Goal: Task Accomplishment & Management: Use online tool/utility

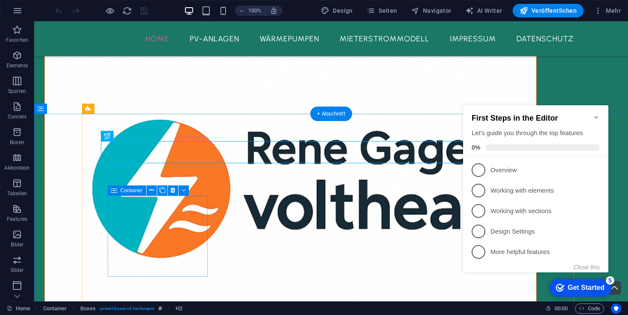
scroll to position [376, 0]
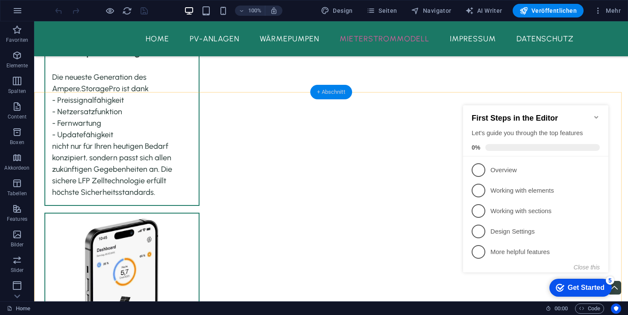
drag, startPoint x: 337, startPoint y: 94, endPoint x: 155, endPoint y: 83, distance: 182.2
click at [337, 94] on div "+ Abschnitt" at bounding box center [331, 92] width 42 height 15
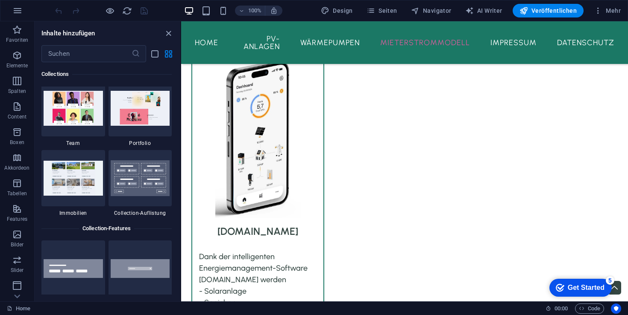
scroll to position [7970, 0]
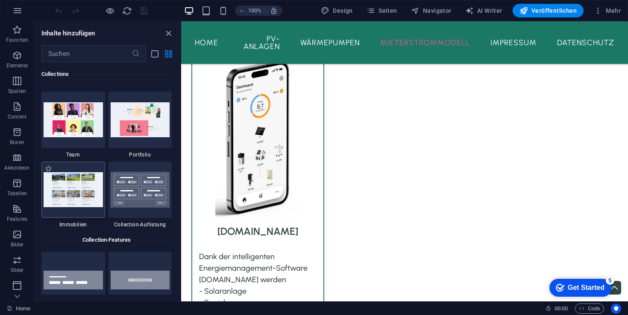
click at [78, 192] on img at bounding box center [73, 189] width 59 height 35
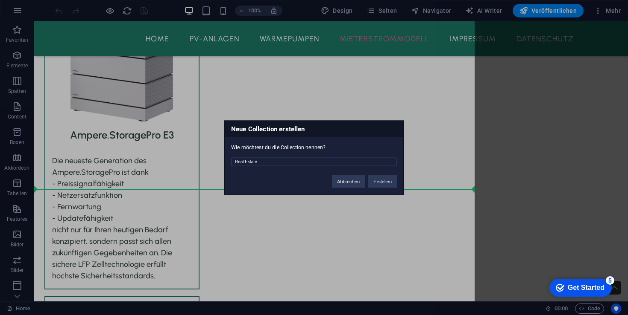
scroll to position [1680, 0]
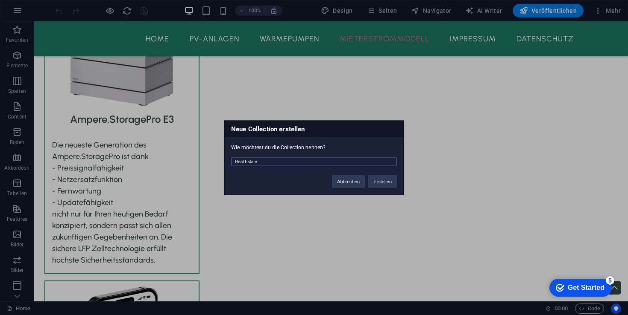
click at [276, 161] on input "Real Estate" at bounding box center [314, 162] width 166 height 9
drag, startPoint x: 289, startPoint y: 163, endPoint x: 199, endPoint y: 165, distance: 89.7
click at [199, 165] on div "Neue Collection erstellen Wie möchtest du die Collection nennen? Real Estate Ab…" at bounding box center [314, 157] width 628 height 315
type input "Unsere Projekte"
click at [391, 188] on div "Abbrechen Erstellen" at bounding box center [364, 177] width 78 height 22
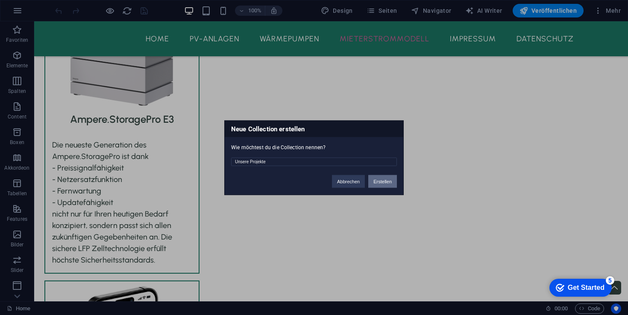
click at [389, 185] on button "Erstellen" at bounding box center [382, 181] width 29 height 13
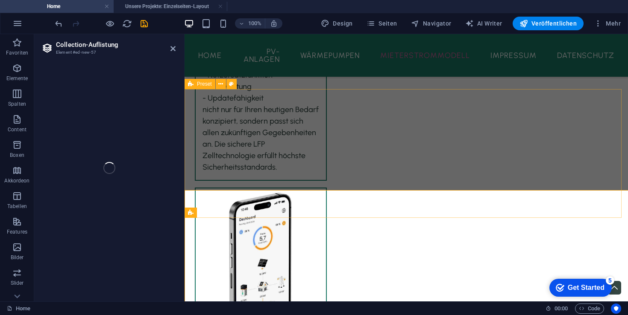
select select "68b74f378ad64184f90f1594"
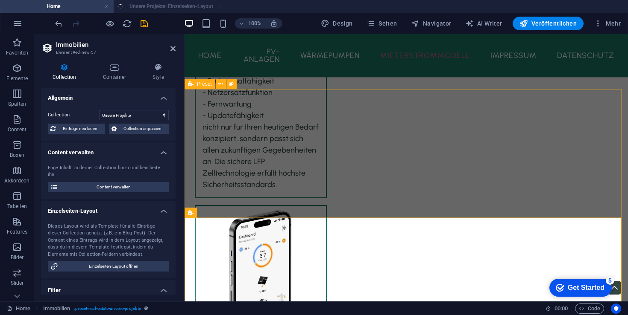
scroll to position [0, 0]
select select "createdAt_DESC"
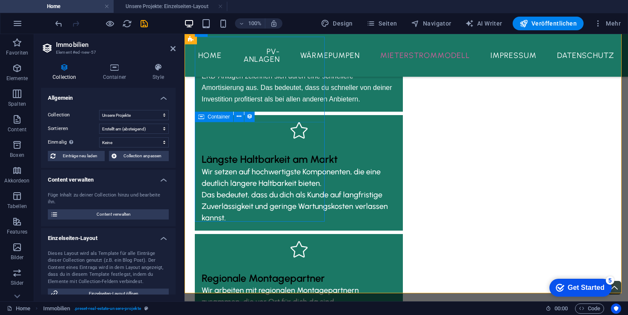
scroll to position [2140, 0]
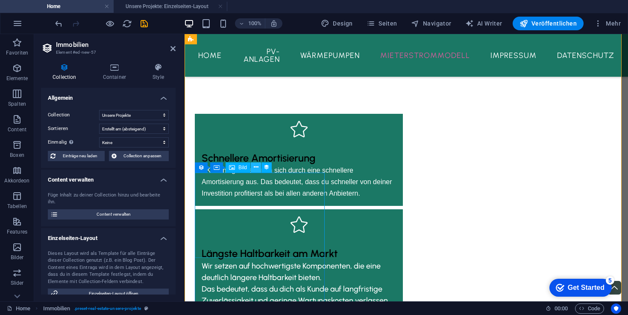
click at [254, 169] on icon at bounding box center [256, 167] width 5 height 9
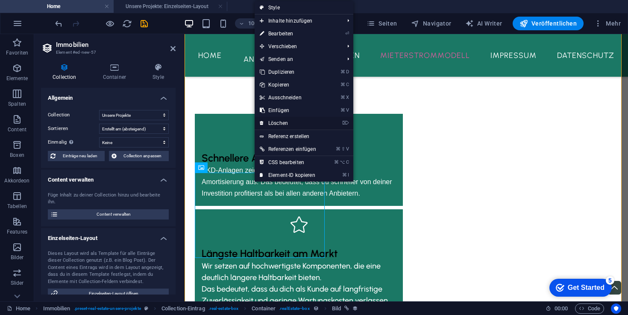
click at [286, 122] on link "⌦ Löschen" at bounding box center [287, 123] width 67 height 13
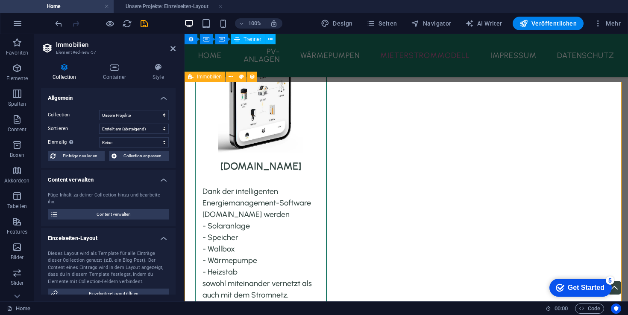
scroll to position [1795, 0]
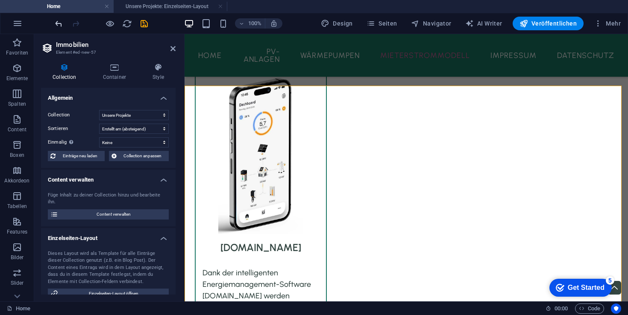
click at [62, 24] on icon "undo" at bounding box center [59, 24] width 10 height 10
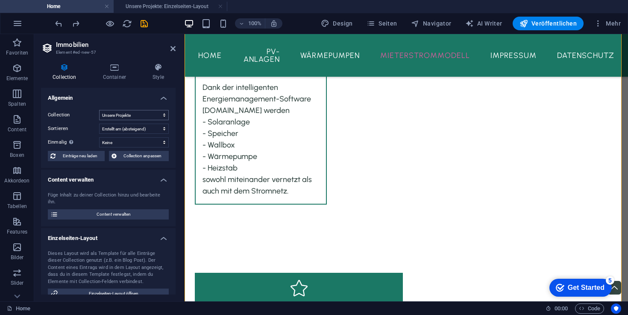
scroll to position [2187, 0]
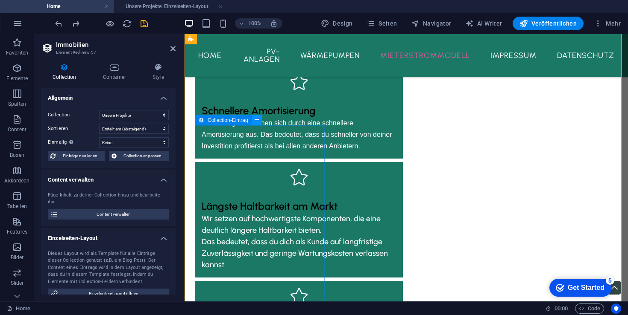
click at [258, 118] on icon at bounding box center [256, 120] width 5 height 9
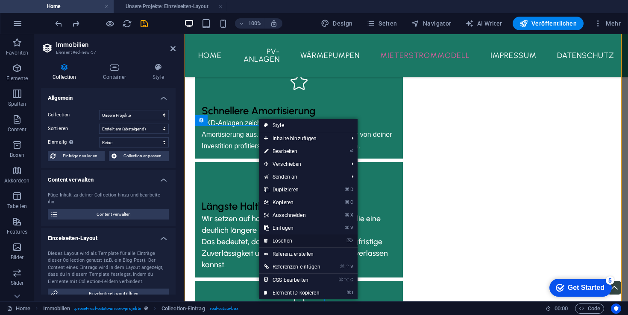
click at [286, 242] on link "⌦ Löschen" at bounding box center [292, 241] width 67 height 13
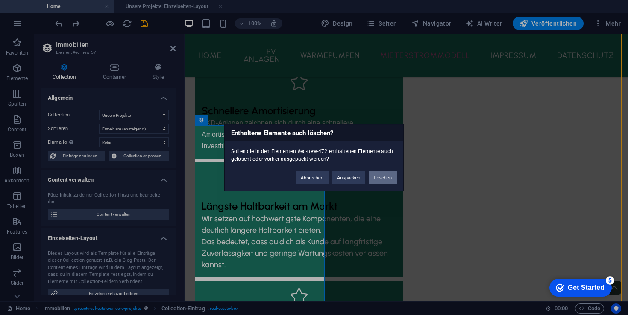
click at [389, 174] on button "Löschen" at bounding box center [382, 177] width 28 height 13
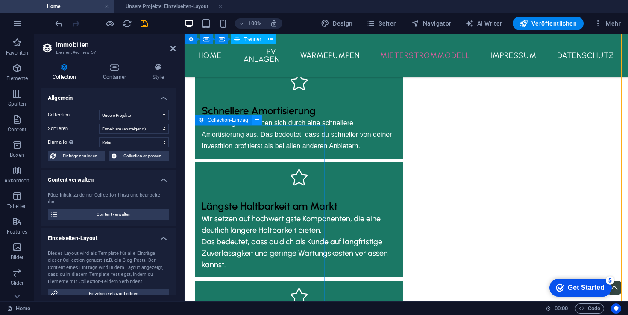
click at [256, 119] on icon at bounding box center [256, 120] width 5 height 9
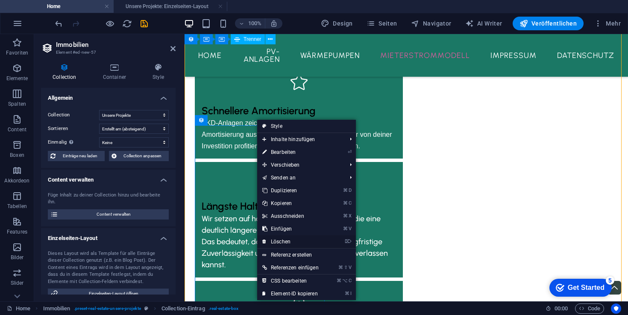
click at [289, 242] on link "⌦ Löschen" at bounding box center [290, 242] width 67 height 13
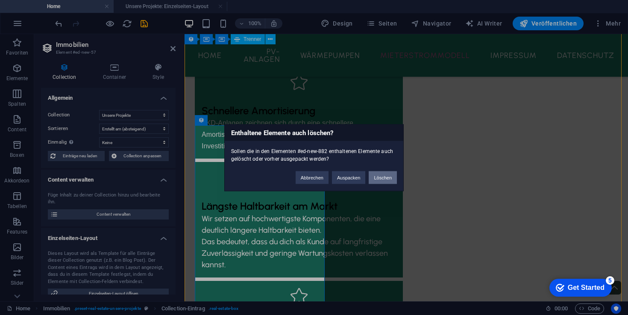
click at [380, 175] on button "Löschen" at bounding box center [382, 177] width 28 height 13
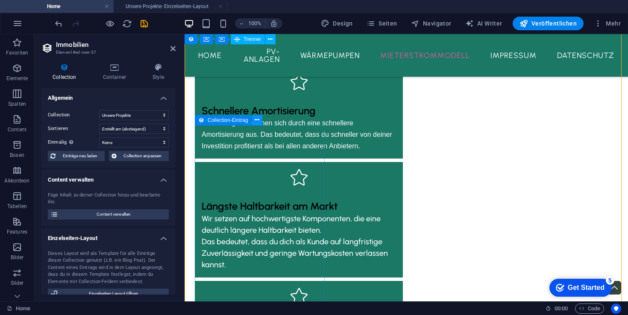
click at [260, 122] on button at bounding box center [257, 120] width 10 height 10
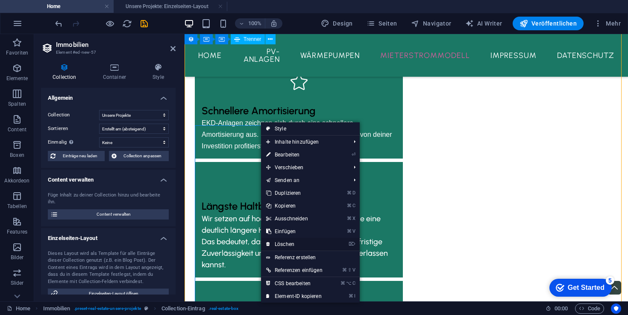
click at [280, 245] on link "⌦ Löschen" at bounding box center [294, 244] width 67 height 13
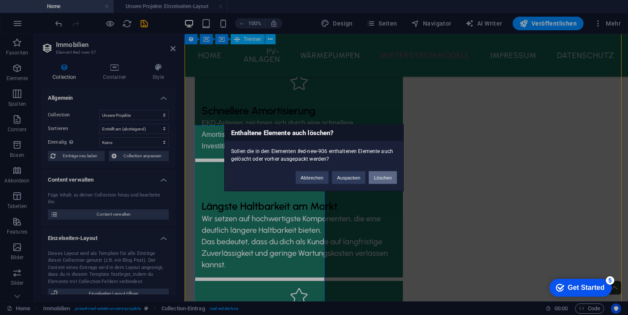
click at [378, 183] on button "Löschen" at bounding box center [382, 177] width 28 height 13
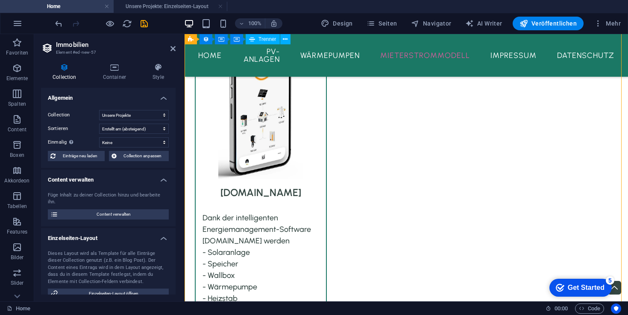
scroll to position [1838, 0]
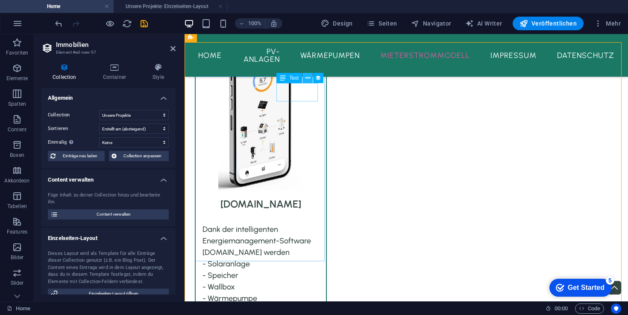
click at [308, 80] on icon at bounding box center [307, 78] width 5 height 9
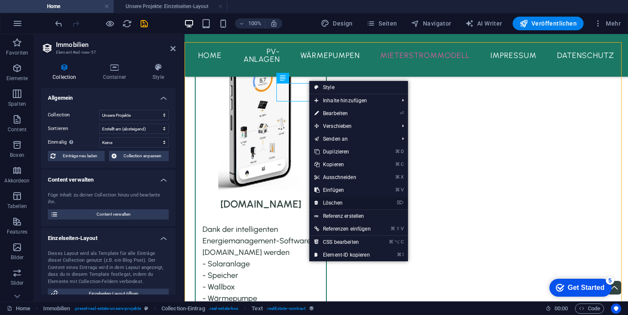
click at [327, 202] on link "⌦ Löschen" at bounding box center [342, 203] width 67 height 13
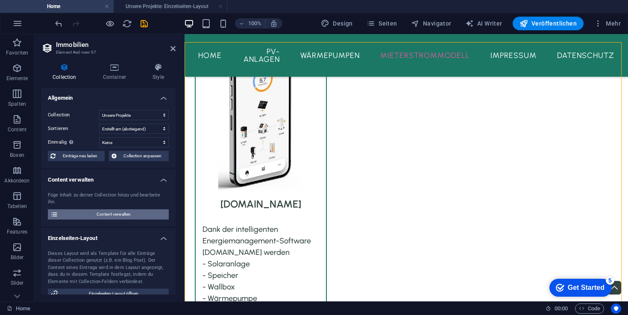
click at [90, 214] on span "Content verwalten" at bounding box center [113, 215] width 105 height 10
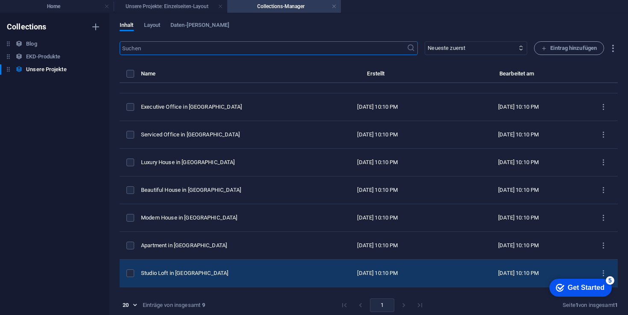
scroll to position [41, 0]
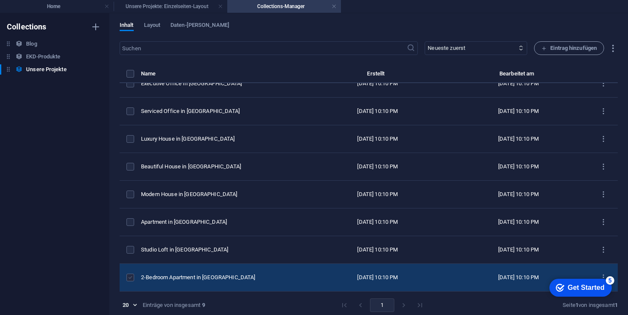
click at [130, 277] on label "items list" at bounding box center [130, 278] width 8 height 8
click at [0, 0] on input "items list" at bounding box center [0, 0] width 0 height 0
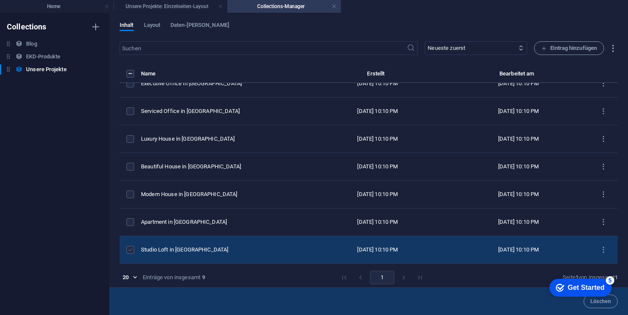
click at [130, 253] on label "items list" at bounding box center [130, 250] width 8 height 8
click at [0, 0] on input "items list" at bounding box center [0, 0] width 0 height 0
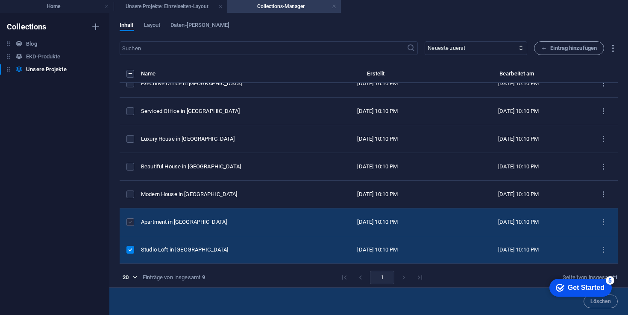
click at [128, 221] on label "items list" at bounding box center [130, 223] width 8 height 8
click at [0, 0] on input "items list" at bounding box center [0, 0] width 0 height 0
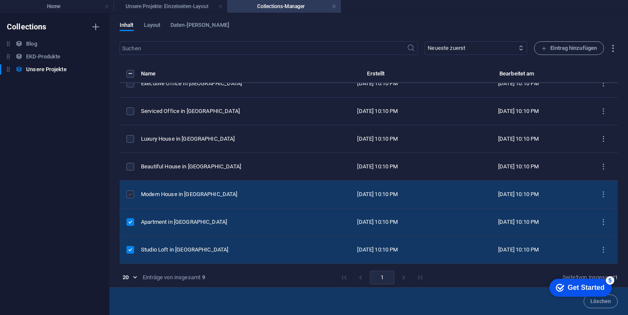
click at [131, 195] on label "items list" at bounding box center [130, 195] width 8 height 8
click at [0, 0] on input "items list" at bounding box center [0, 0] width 0 height 0
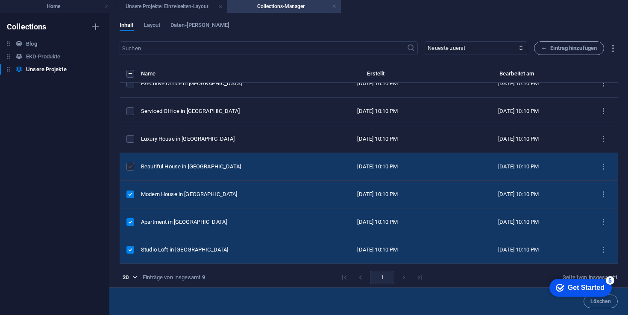
click at [129, 168] on label "items list" at bounding box center [130, 167] width 8 height 8
click at [0, 0] on input "items list" at bounding box center [0, 0] width 0 height 0
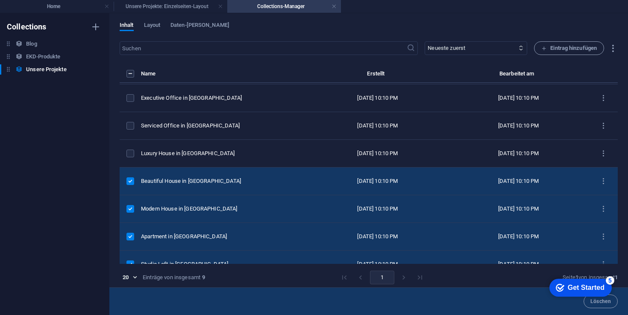
scroll to position [0, 0]
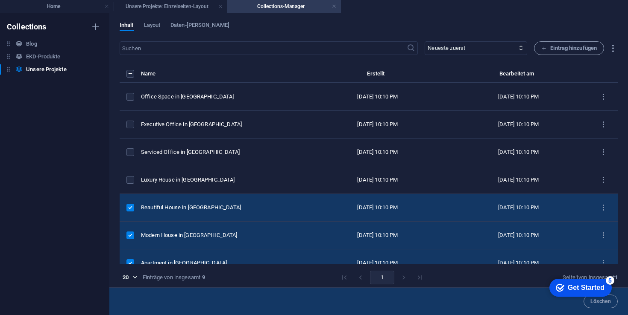
click at [130, 206] on label "items list" at bounding box center [130, 208] width 8 height 8
click at [0, 0] on input "items list" at bounding box center [0, 0] width 0 height 0
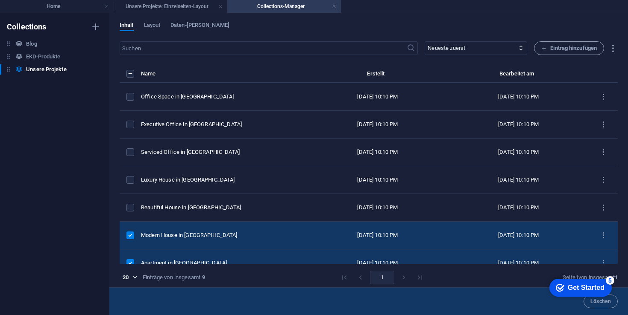
click at [130, 236] on label "items list" at bounding box center [130, 236] width 8 height 8
click at [0, 0] on input "items list" at bounding box center [0, 0] width 0 height 0
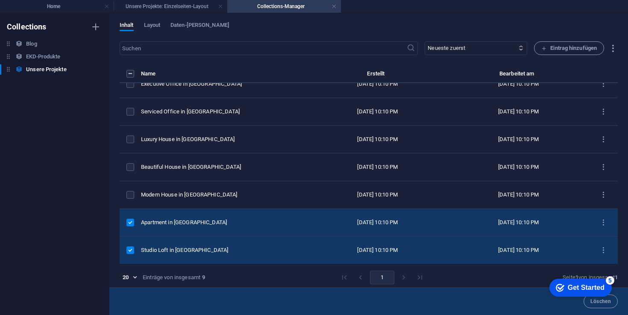
scroll to position [69, 0]
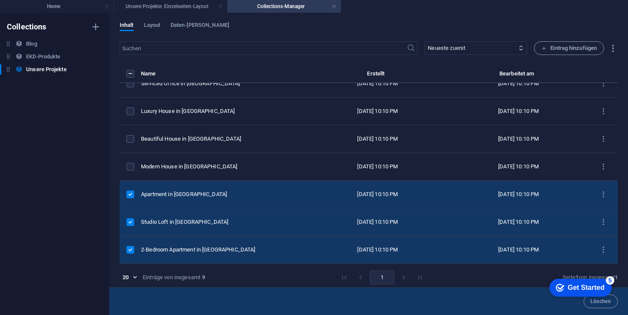
click at [130, 219] on label "items list" at bounding box center [130, 223] width 8 height 8
click at [0, 0] on input "items list" at bounding box center [0, 0] width 0 height 0
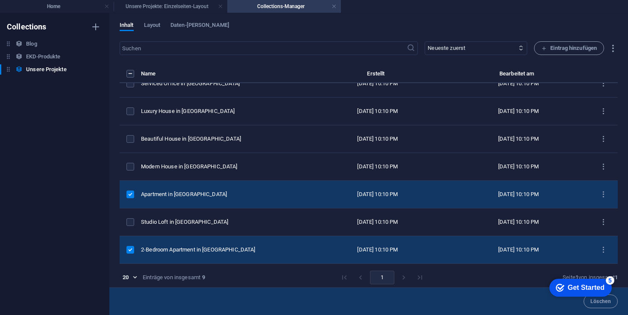
click at [131, 195] on label "items list" at bounding box center [130, 195] width 8 height 8
click at [0, 0] on input "items list" at bounding box center [0, 0] width 0 height 0
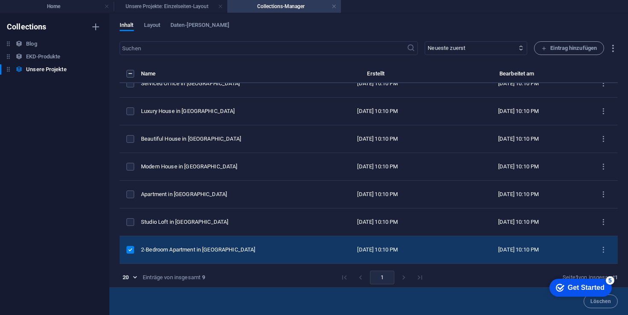
click at [130, 256] on td "items list" at bounding box center [130, 251] width 21 height 28
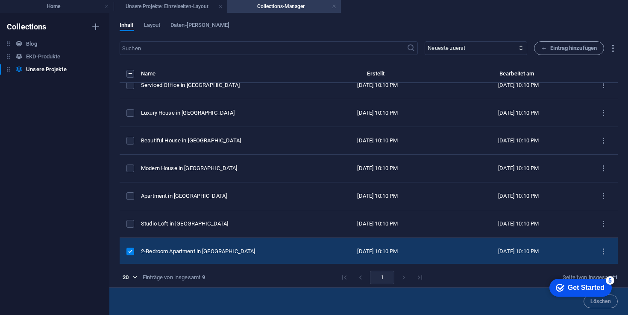
click at [129, 251] on label "items list" at bounding box center [130, 252] width 8 height 8
click at [0, 0] on input "items list" at bounding box center [0, 0] width 0 height 0
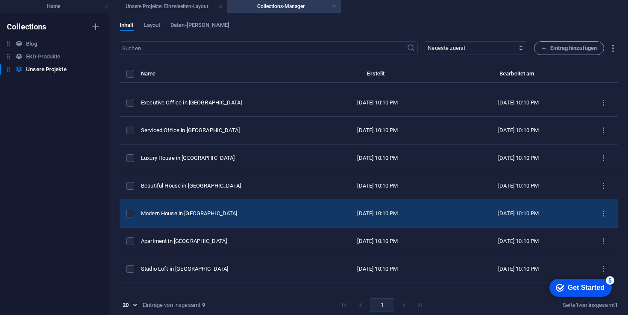
scroll to position [0, 0]
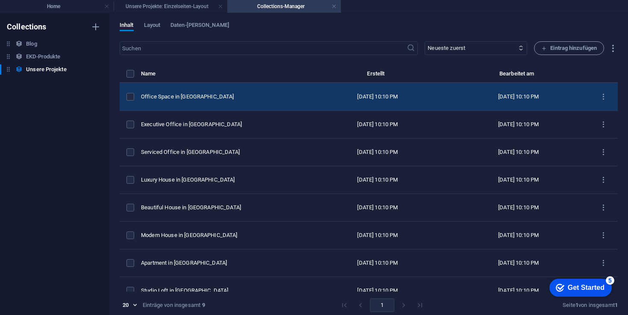
click at [201, 98] on div "Office Space in [GEOGRAPHIC_DATA]" at bounding box center [220, 97] width 159 height 8
select select "Office"
select select "For Rent"
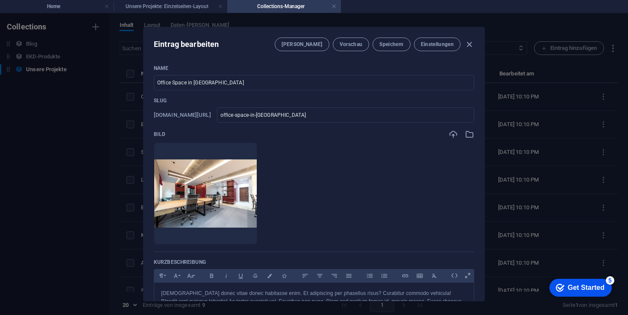
click at [371, 167] on ul "Lege Dateien hier ab, um sie sofort hochzuladen" at bounding box center [314, 194] width 320 height 102
drag, startPoint x: 230, startPoint y: 87, endPoint x: 130, endPoint y: 80, distance: 99.7
click at [130, 80] on div "Eintrag bearbeiten [PERSON_NAME] Vorschau Speichern Einstellungen Name Office S…" at bounding box center [314, 164] width 628 height 302
click at [344, 119] on input "office-space-in-[GEOGRAPHIC_DATA]" at bounding box center [345, 115] width 257 height 15
drag, startPoint x: 369, startPoint y: 117, endPoint x: 252, endPoint y: 115, distance: 117.0
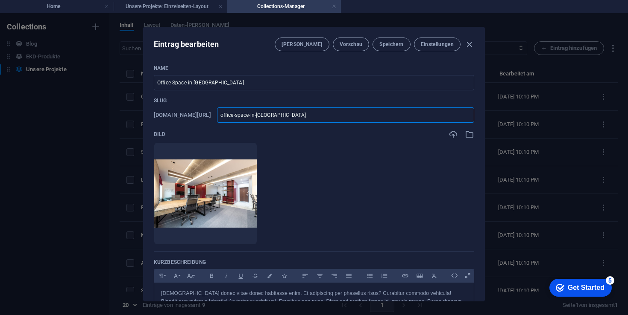
click at [252, 115] on div "[DOMAIN_NAME][URL] office-space-in-[GEOGRAPHIC_DATA] ​" at bounding box center [314, 115] width 320 height 15
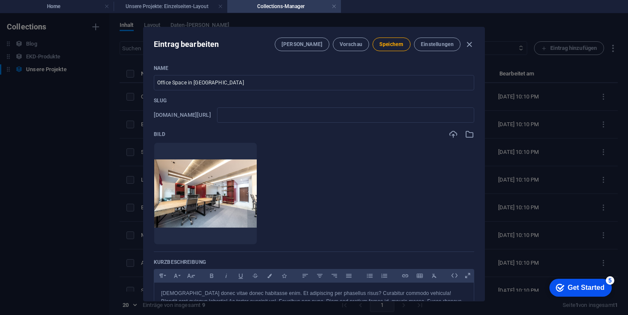
click at [368, 209] on ul "Lege Dateien hier ab, um sie sofort hochzuladen" at bounding box center [314, 194] width 320 height 102
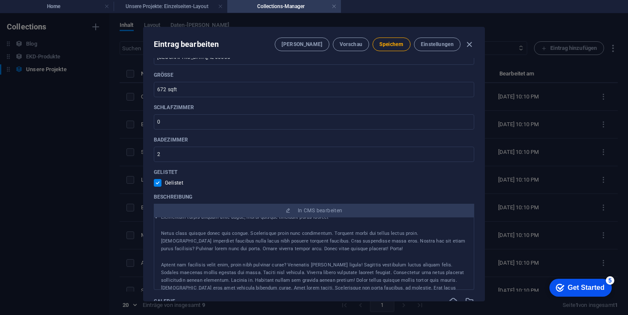
scroll to position [354, 0]
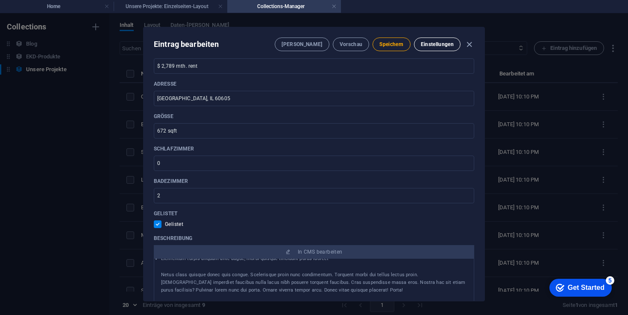
click at [445, 46] on span "Einstellungen" at bounding box center [437, 44] width 33 height 7
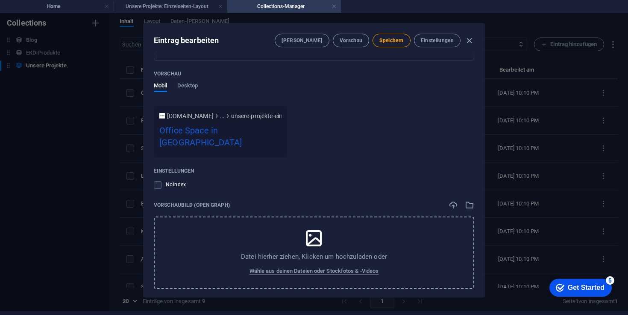
scroll to position [997, 0]
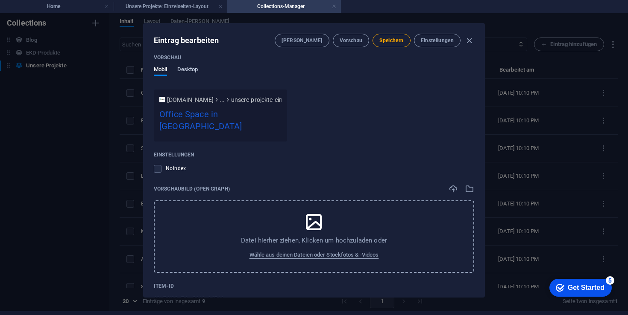
click at [185, 70] on span "Desktop" at bounding box center [187, 70] width 20 height 12
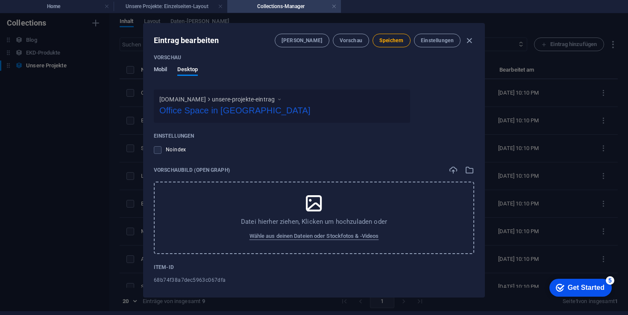
click at [157, 71] on span "Mobil" at bounding box center [160, 70] width 13 height 12
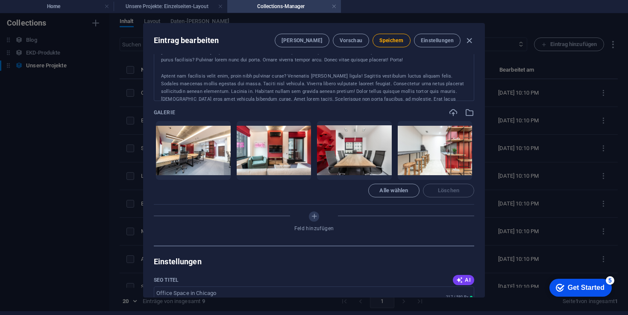
scroll to position [137, 0]
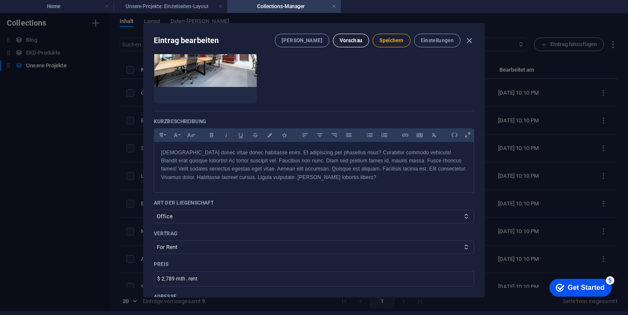
click at [350, 38] on span "Vorschau" at bounding box center [350, 40] width 23 height 7
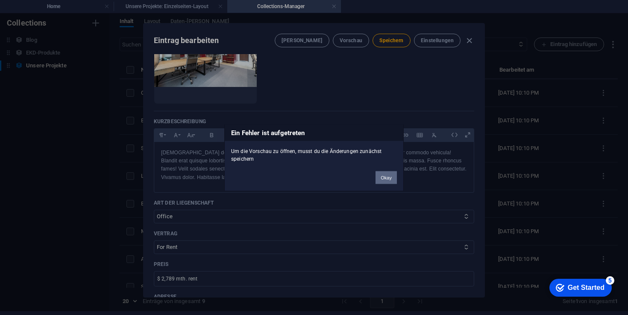
click at [386, 179] on button "Okay" at bounding box center [385, 177] width 21 height 13
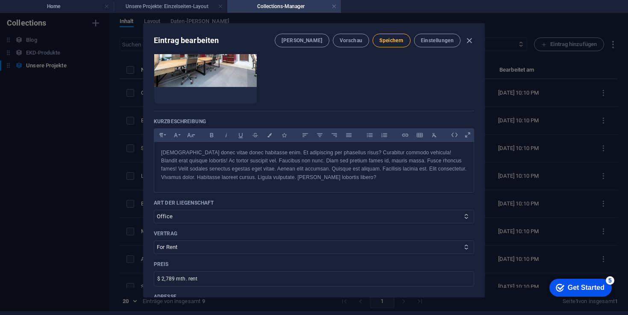
click at [387, 40] on span "Speichern" at bounding box center [391, 40] width 24 height 7
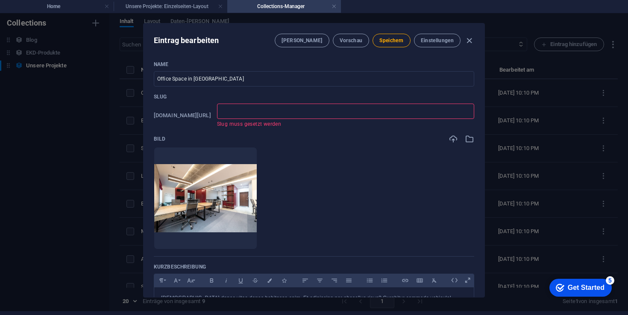
click at [211, 114] on h6 "[DOMAIN_NAME][URL]" at bounding box center [182, 116] width 57 height 10
click at [296, 112] on input "text" at bounding box center [345, 111] width 257 height 15
type input "L"
type input "La"
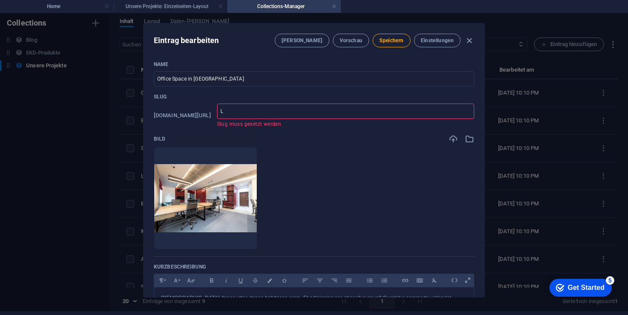
type input "La"
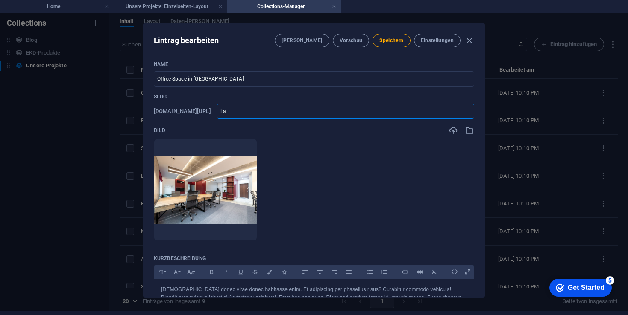
type input "Lau"
type input "Laus"
type input "Lausc"
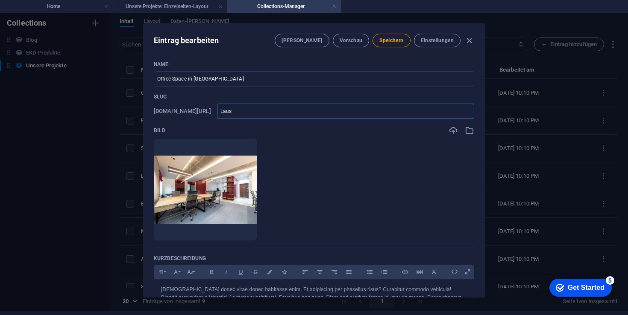
type input "Lausc"
type input "Lausch"
type input "lausch"
click at [395, 167] on ul "Lege Dateien hier ab, um sie sofort hochzuladen" at bounding box center [314, 190] width 320 height 102
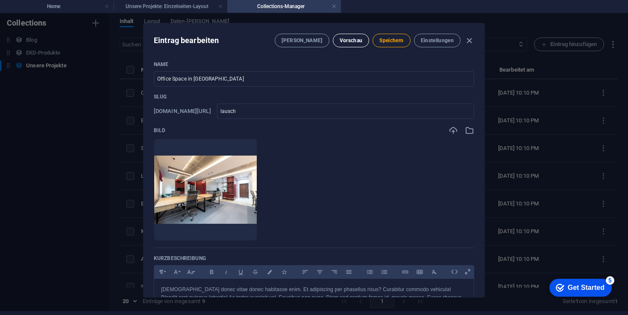
click at [349, 41] on span "Vorschau" at bounding box center [350, 40] width 23 height 7
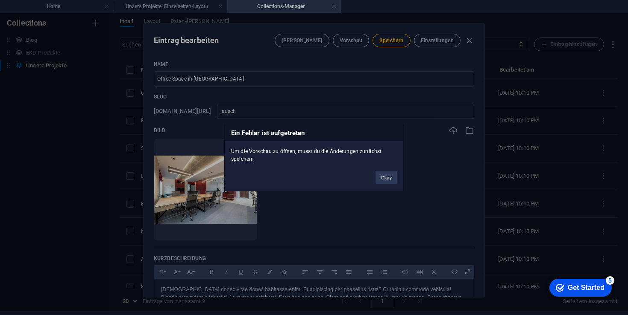
click at [385, 180] on button "Okay" at bounding box center [385, 177] width 21 height 13
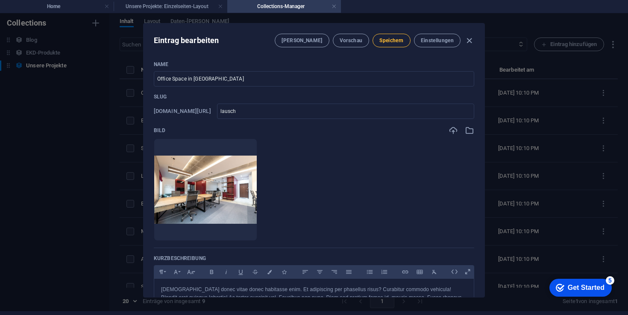
click at [385, 38] on span "Speichern" at bounding box center [391, 40] width 24 height 7
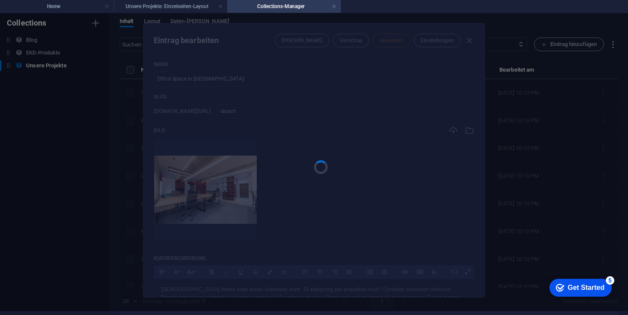
type input "lausch"
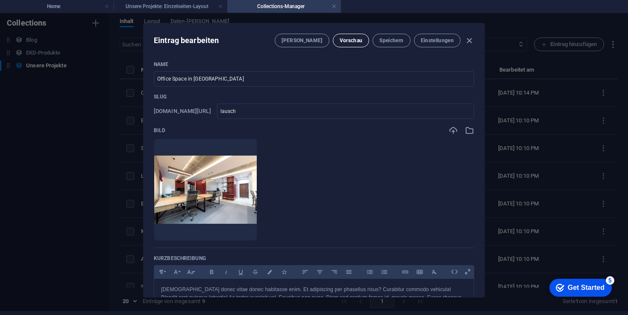
click at [348, 42] on span "Vorschau" at bounding box center [350, 40] width 23 height 7
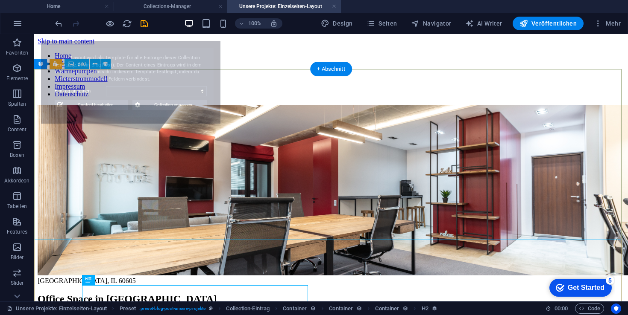
select select "68b74f38a7dec5963c067dfa"
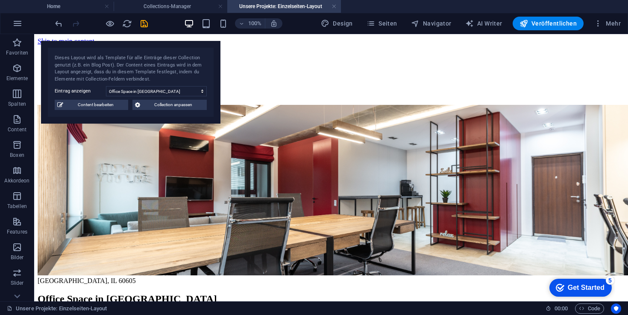
click at [299, 9] on h4 "Unsere Projekte: Einzelseiten-Layout" at bounding box center [284, 6] width 114 height 9
click at [333, 6] on link at bounding box center [333, 7] width 5 height 8
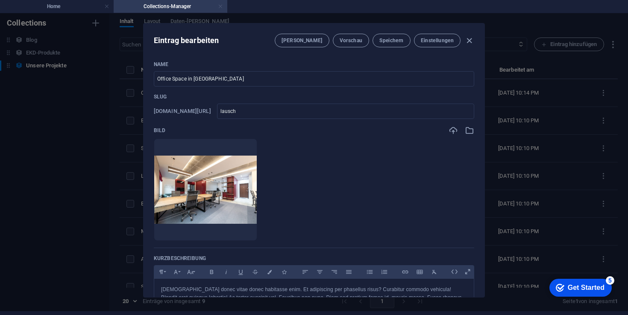
click at [220, 6] on link at bounding box center [220, 7] width 5 height 8
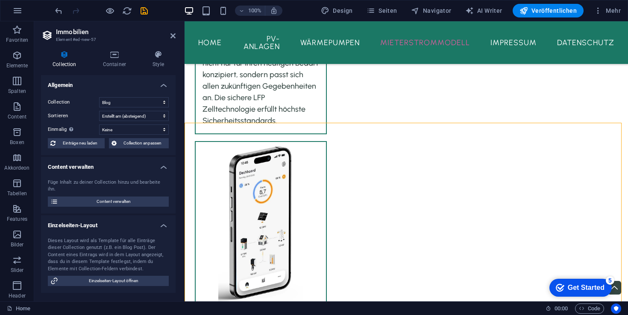
scroll to position [1675, 0]
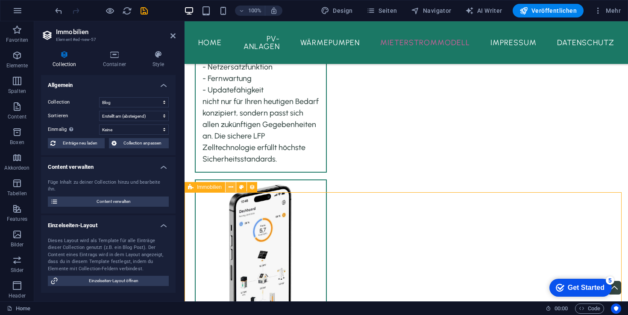
click at [231, 187] on icon at bounding box center [230, 187] width 5 height 9
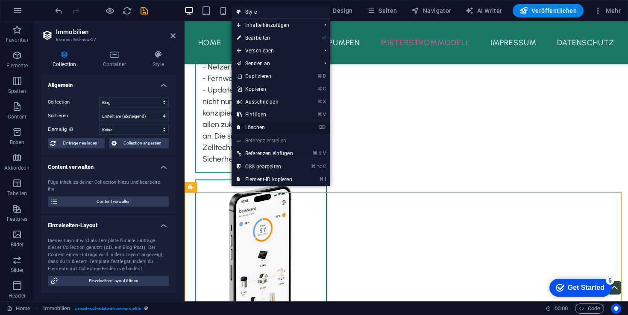
click at [262, 127] on link "⌦ Löschen" at bounding box center [264, 127] width 67 height 13
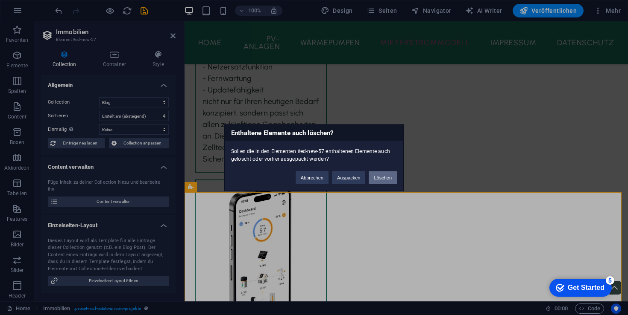
click at [388, 175] on button "Löschen" at bounding box center [382, 177] width 28 height 13
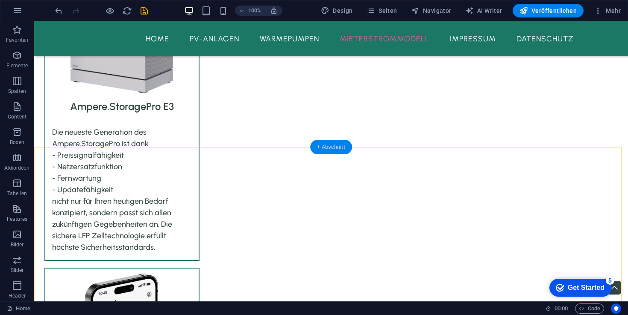
click at [336, 147] on div "+ Abschnitt" at bounding box center [331, 147] width 42 height 15
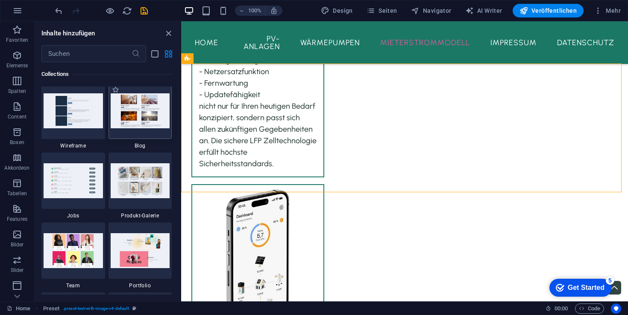
scroll to position [7776, 0]
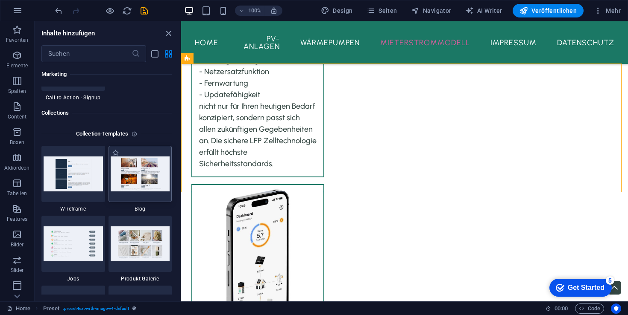
click at [135, 176] on img at bounding box center [140, 174] width 59 height 35
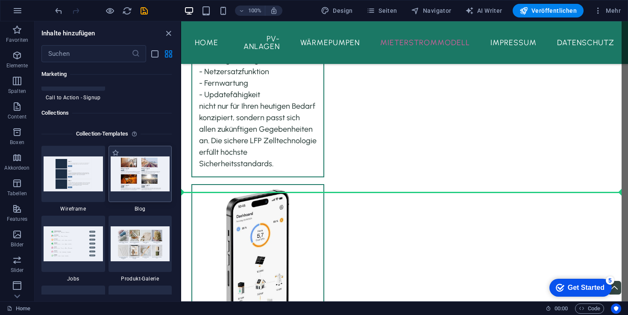
scroll to position [1693, 0]
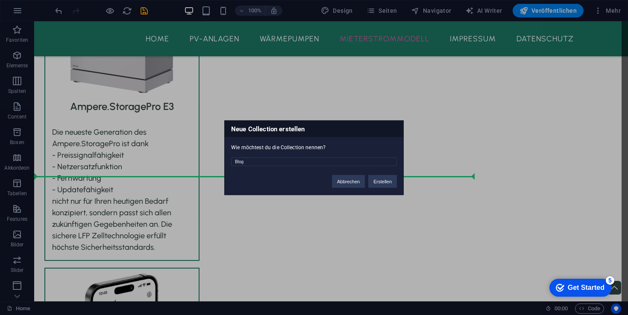
drag, startPoint x: 266, startPoint y: 160, endPoint x: 215, endPoint y: 158, distance: 50.8
click at [215, 158] on div "Neue Collection erstellen Wie möchtest du die Collection nennen? Blog Abbrechen…" at bounding box center [314, 157] width 628 height 315
type input "Unsere Projekte"
click at [374, 181] on button "Erstellen" at bounding box center [382, 181] width 29 height 13
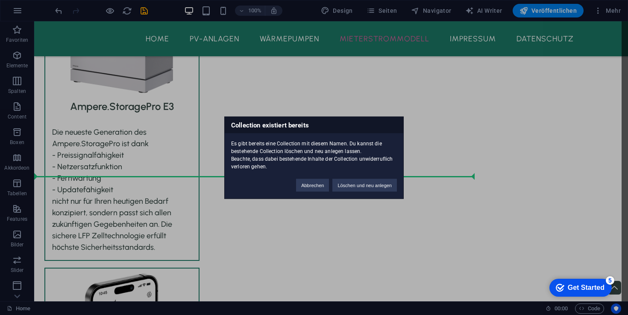
click at [356, 184] on button "Löschen und neu anlegen" at bounding box center [364, 185] width 64 height 13
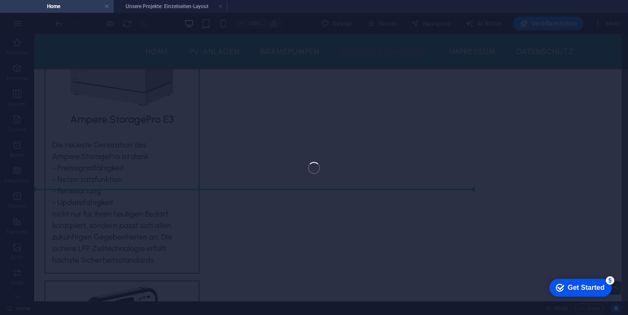
select select "68b7505741b7c707e5058e32"
select select
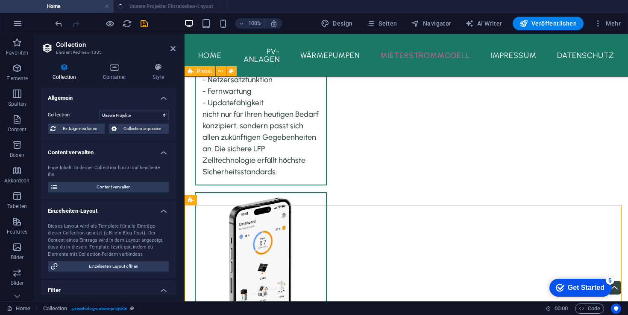
scroll to position [0, 0]
select select "columns.publishing_date_DESC"
select select "columns.status"
select select "columns.publishing_date"
select select "past"
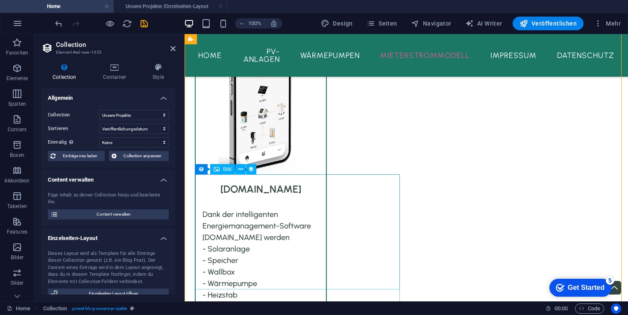
scroll to position [1686, 0]
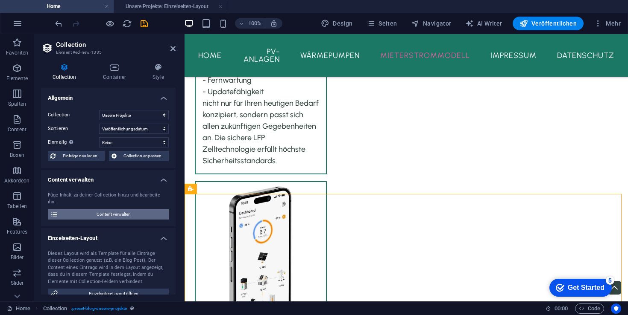
click at [115, 215] on span "Content verwalten" at bounding box center [113, 215] width 105 height 10
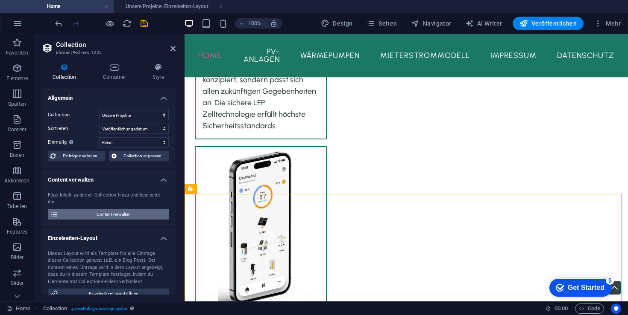
scroll to position [0, 0]
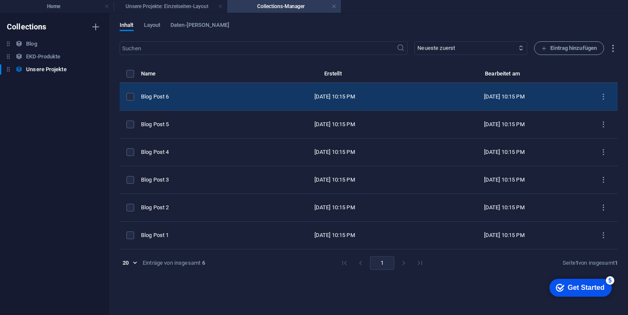
click at [186, 94] on div "Blog Post 6" at bounding box center [192, 97] width 102 height 8
select select "Category 2"
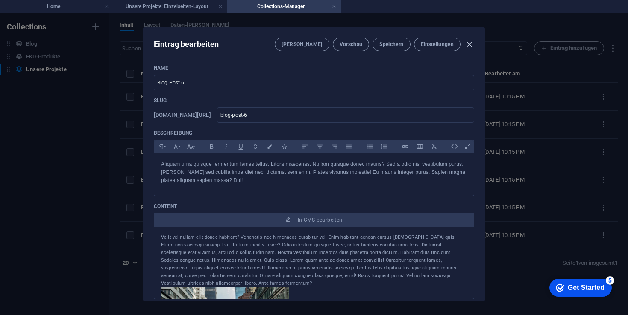
click at [467, 42] on icon "button" at bounding box center [469, 45] width 10 height 10
type input "[DATE]"
type input "blog-post-6"
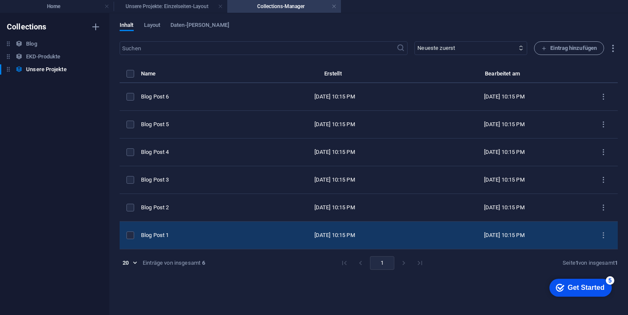
click at [186, 233] on div "Blog Post 1" at bounding box center [192, 236] width 102 height 8
select select "Category 2"
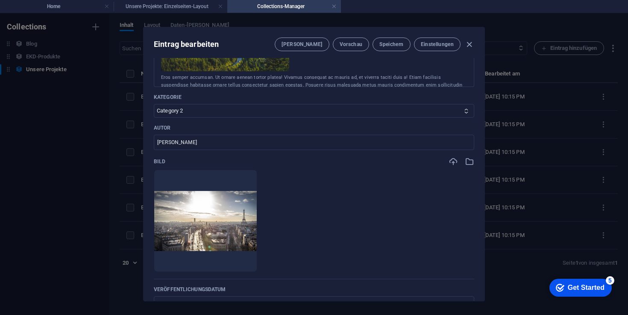
scroll to position [326, 0]
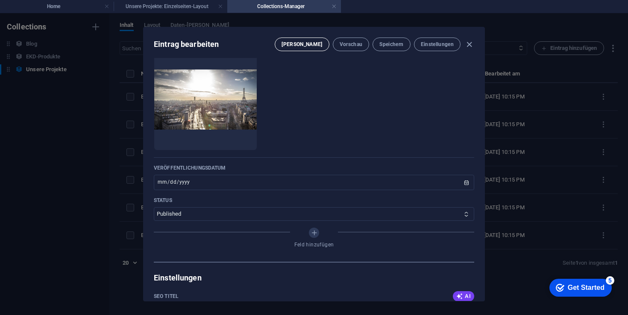
click at [314, 45] on span "[PERSON_NAME]" at bounding box center [301, 44] width 41 height 7
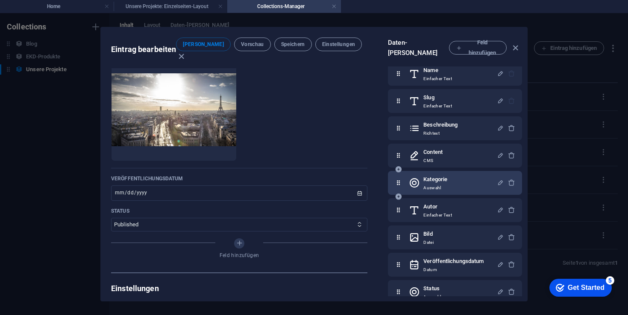
scroll to position [21, 0]
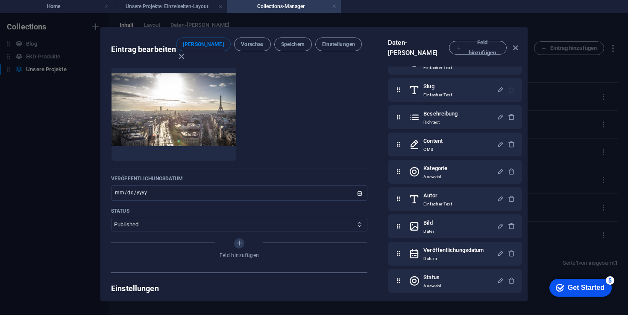
click at [324, 114] on ul "Lege Dateien hier ab, um sie sofort hochzuladen" at bounding box center [239, 110] width 256 height 102
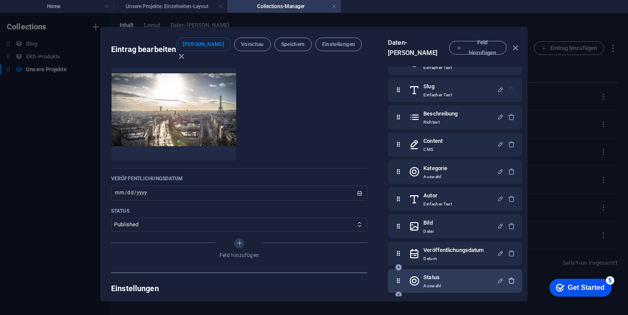
click at [509, 277] on icon "button" at bounding box center [511, 280] width 7 height 7
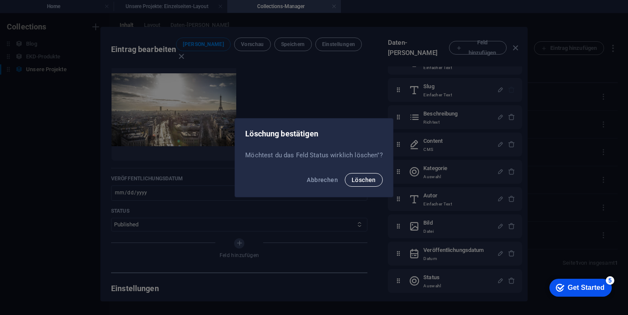
click at [364, 185] on button "Löschen" at bounding box center [364, 180] width 38 height 14
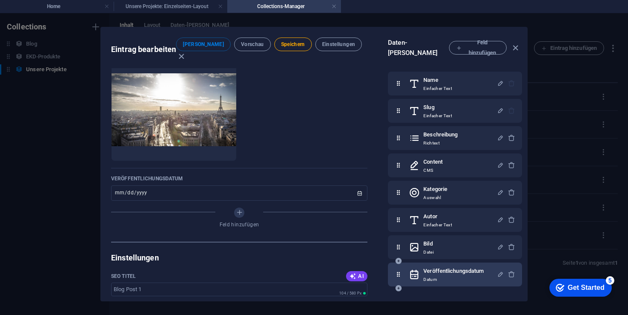
scroll to position [0, 0]
click at [510, 271] on icon "button" at bounding box center [511, 274] width 7 height 7
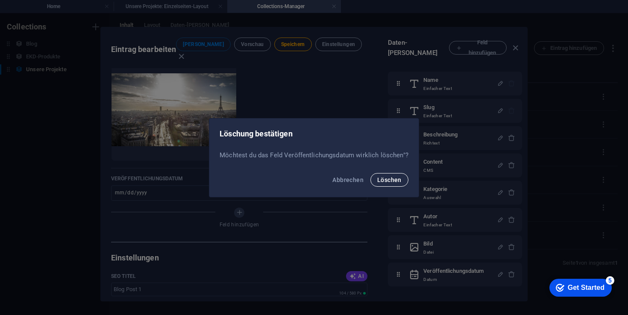
click at [385, 179] on span "Löschen" at bounding box center [389, 180] width 24 height 7
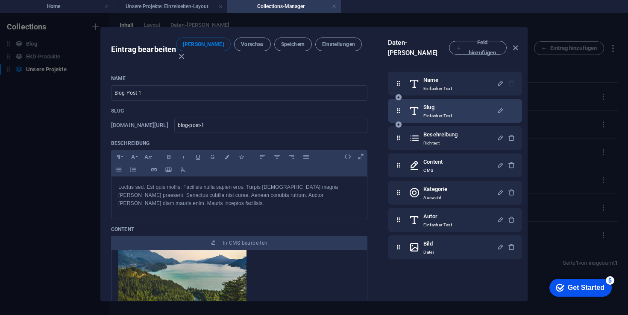
click at [508, 104] on div at bounding box center [506, 110] width 18 height 17
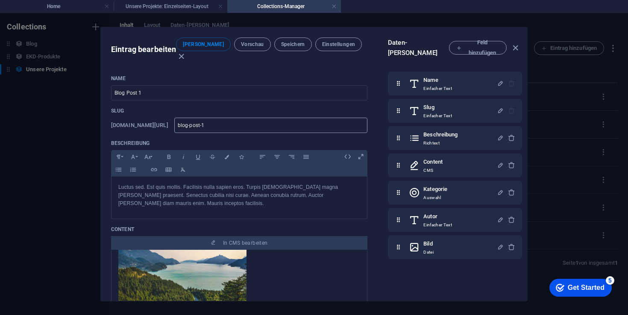
click at [292, 118] on input "blog-post-1" at bounding box center [270, 125] width 193 height 15
drag, startPoint x: 294, startPoint y: 114, endPoint x: 186, endPoint y: 111, distance: 108.5
click at [186, 118] on div "[DOMAIN_NAME][URL] blog-post-1 ​" at bounding box center [239, 125] width 256 height 15
type input "L"
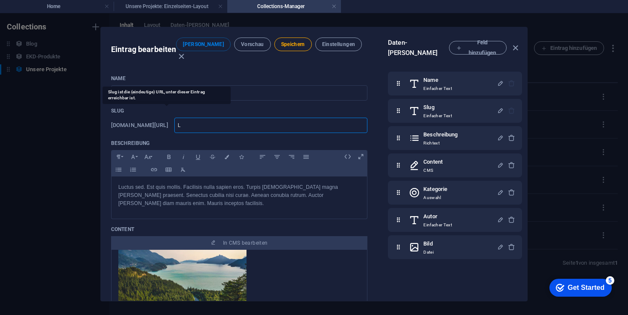
type input "La"
type input "Lau"
type input "Laus"
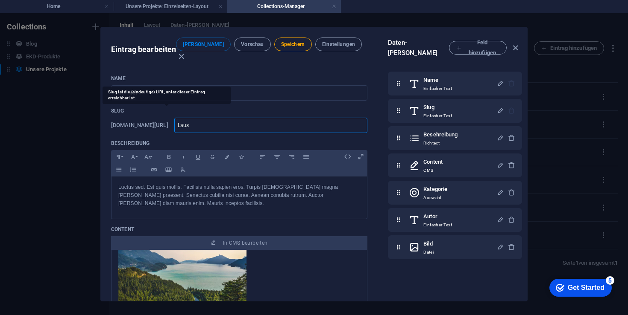
type input "Laus"
type input "Lausc"
type input "Lausch"
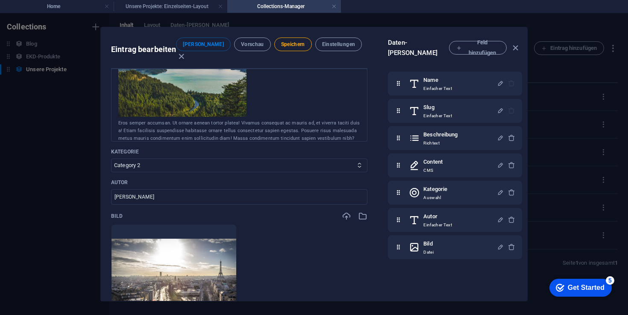
scroll to position [186, 0]
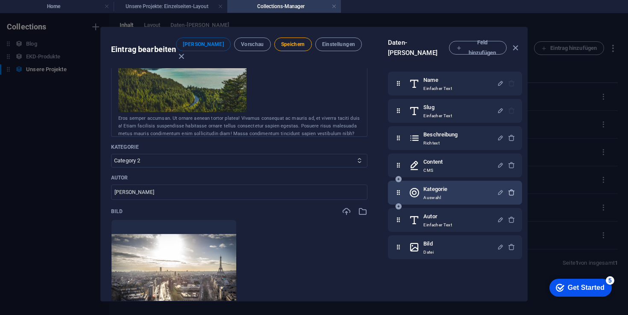
type input "lausch"
click at [508, 189] on icon "button" at bounding box center [511, 192] width 7 height 7
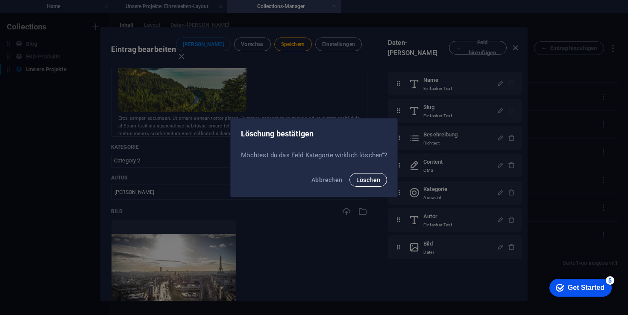
click at [356, 179] on span "Löschen" at bounding box center [368, 180] width 24 height 7
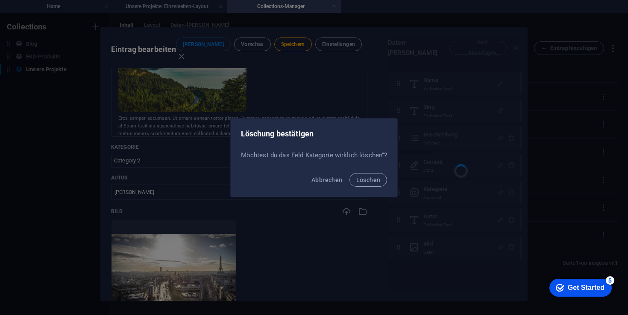
type input "blog-post-1"
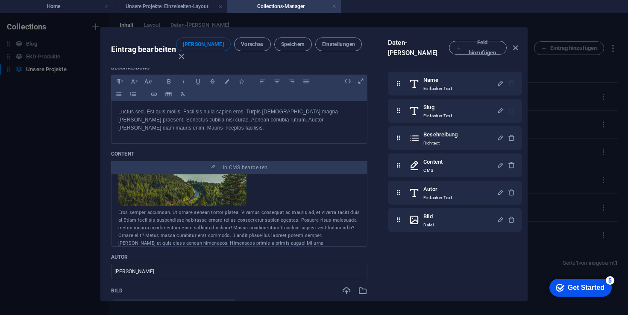
scroll to position [58, 0]
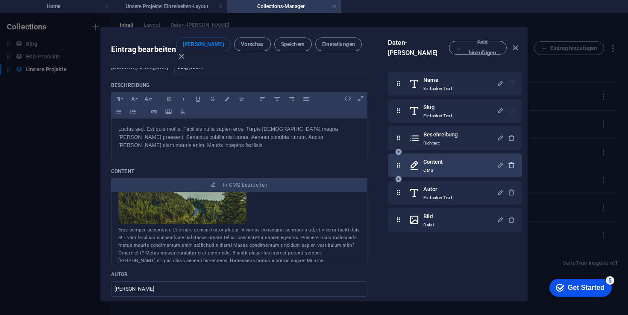
click at [512, 162] on icon "button" at bounding box center [511, 165] width 7 height 7
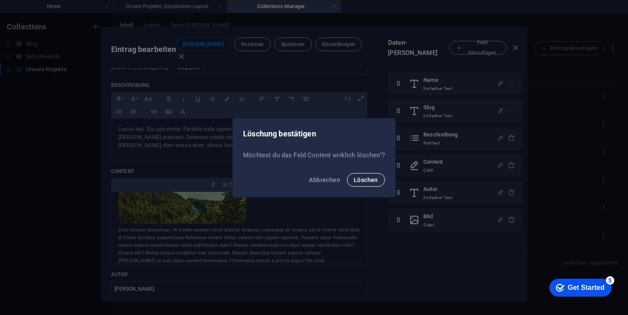
click at [370, 181] on span "Löschen" at bounding box center [365, 180] width 24 height 7
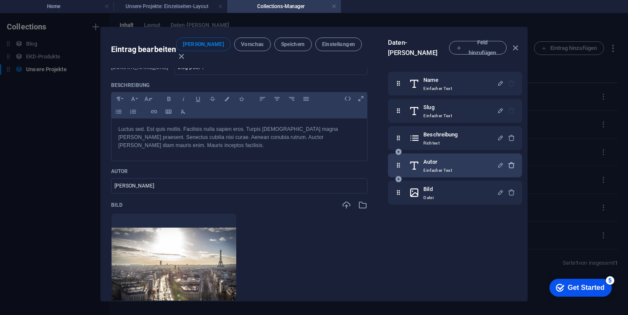
click at [511, 162] on icon "button" at bounding box center [511, 165] width 7 height 7
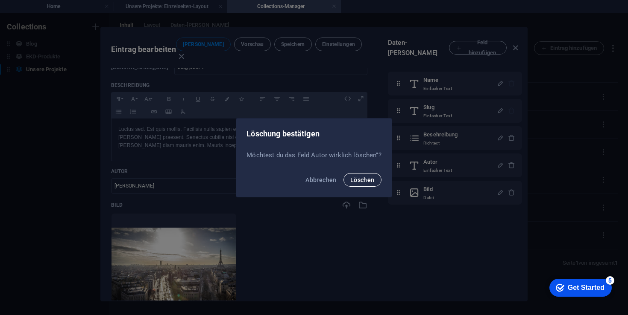
click at [358, 180] on span "Löschen" at bounding box center [362, 180] width 24 height 7
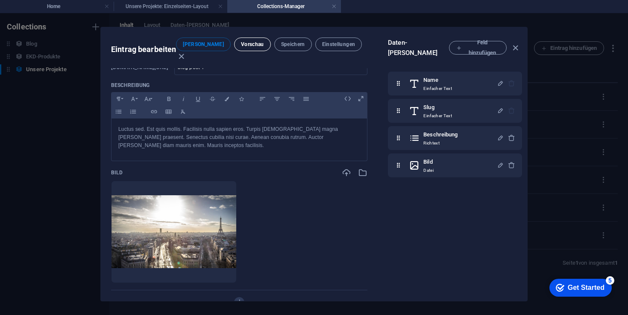
click at [241, 47] on span "Vorschau" at bounding box center [252, 44] width 23 height 7
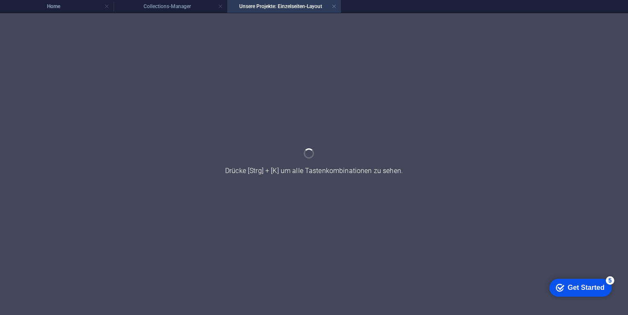
scroll to position [0, 0]
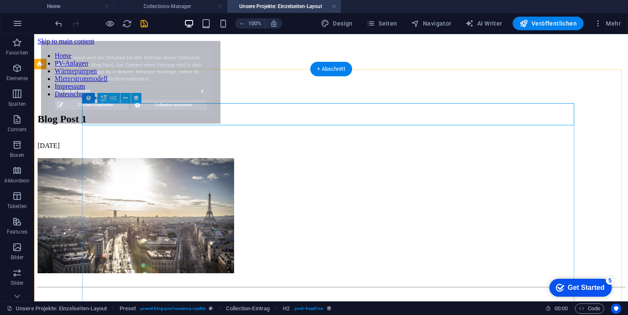
select select "68b75057b7c9ab09160efa7d"
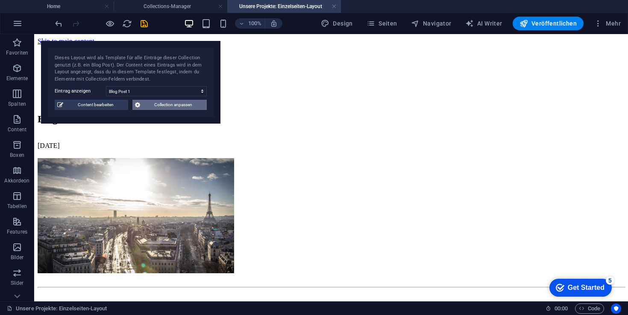
click at [143, 102] on span "Collection anpassen" at bounding box center [174, 105] width 62 height 10
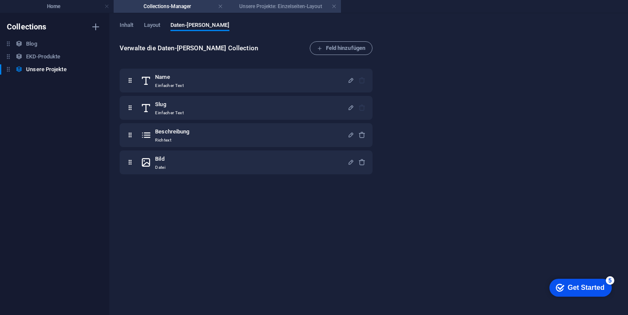
click at [285, 9] on h4 "Unsere Projekte: Einzelseiten-Layout" at bounding box center [284, 6] width 114 height 9
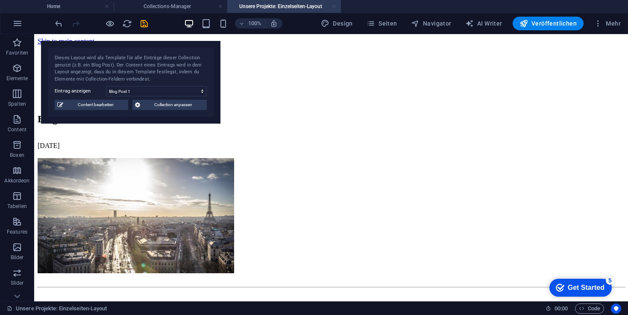
click at [336, 6] on link at bounding box center [333, 7] width 5 height 8
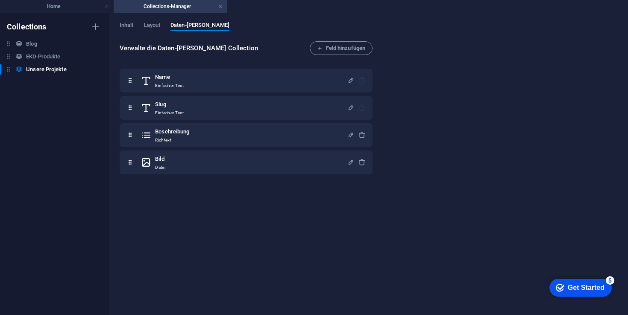
click at [157, 6] on h4 "Collections-Manager" at bounding box center [171, 6] width 114 height 9
click at [59, 9] on h4 "Home" at bounding box center [57, 6] width 114 height 9
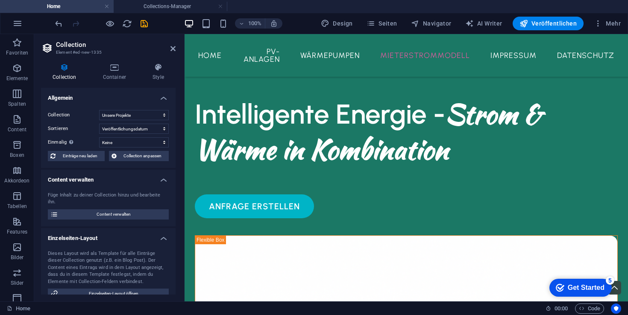
scroll to position [1686, 0]
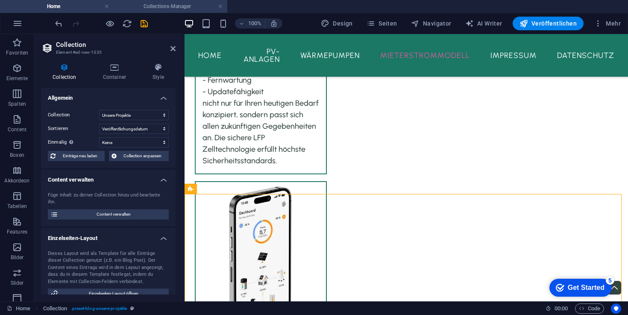
click at [149, 8] on h4 "Collections-Manager" at bounding box center [171, 6] width 114 height 9
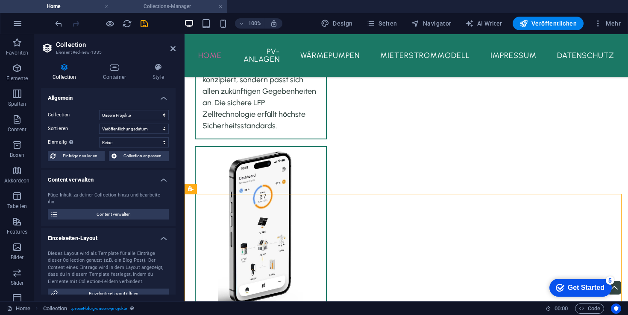
scroll to position [0, 0]
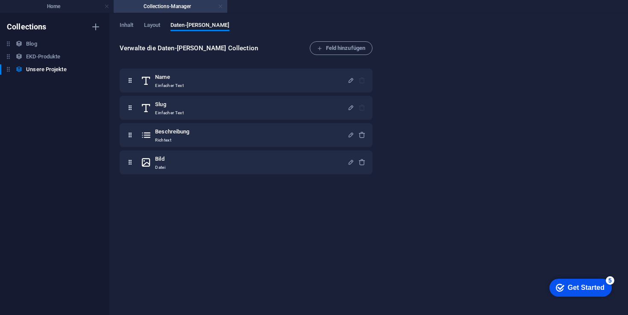
click at [219, 6] on link at bounding box center [220, 7] width 5 height 8
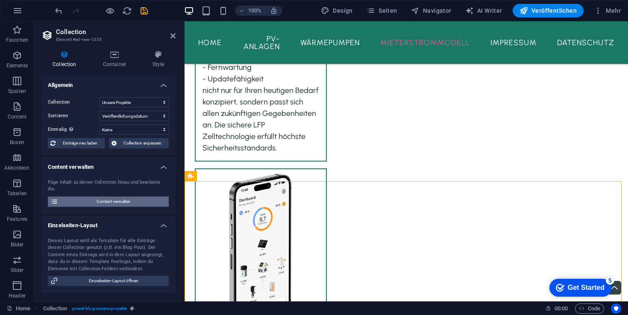
click at [99, 200] on span "Content verwalten" at bounding box center [113, 202] width 105 height 10
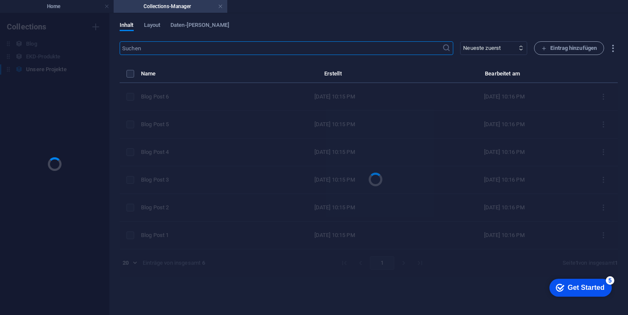
scroll to position [0, 0]
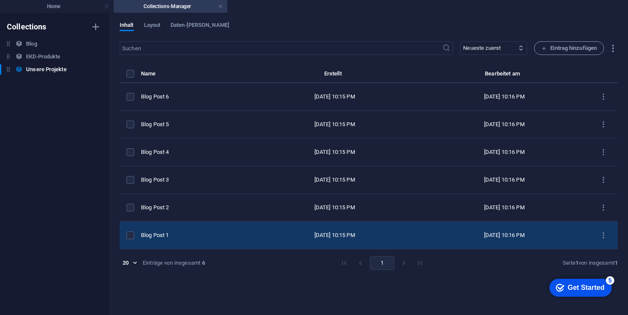
click at [181, 238] on div "Blog Post 1" at bounding box center [192, 236] width 102 height 8
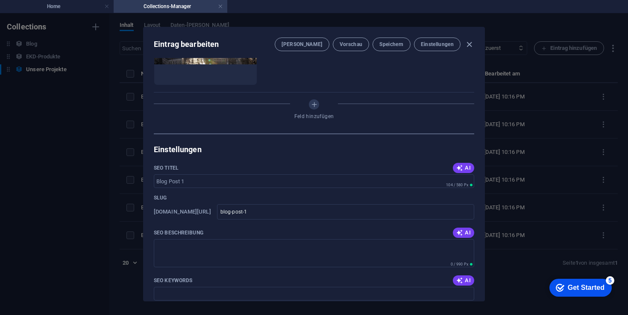
scroll to position [225, 0]
click at [313, 45] on span "[PERSON_NAME]" at bounding box center [301, 44] width 41 height 7
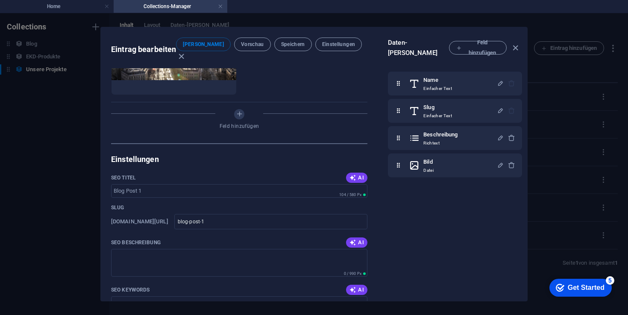
click at [460, 245] on div "Name Einfacher Text Slug Einfacher Text Beschreibung Richtext Bild Datei" at bounding box center [456, 182] width 137 height 230
drag, startPoint x: 398, startPoint y: 158, endPoint x: 397, endPoint y: 125, distance: 32.9
click at [397, 125] on div "Name Einfacher Text Slug Einfacher Text Beschreibung Richtext Bild Datei" at bounding box center [455, 125] width 134 height 106
click at [456, 217] on div "Name Einfacher Text Slug Einfacher Text Bild Datei Beschreibung Richtext" at bounding box center [456, 182] width 137 height 230
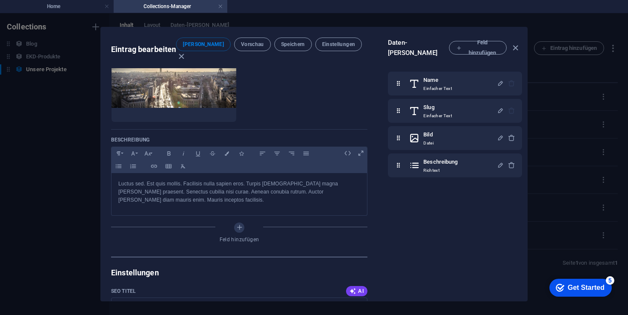
scroll to position [12, 0]
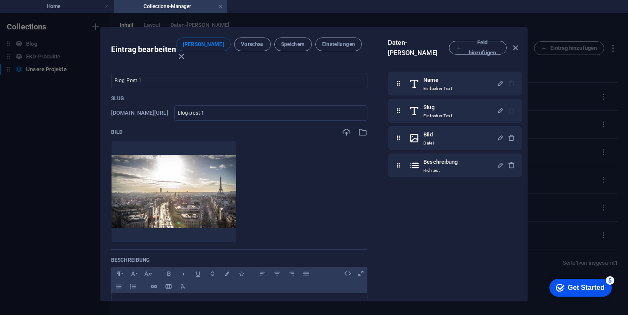
click at [293, 147] on ul "Lege Dateien hier ab, um sie sofort hochzuladen" at bounding box center [239, 191] width 256 height 102
click at [294, 44] on span "Speichern" at bounding box center [293, 44] width 24 height 7
click at [331, 42] on span "Einstellungen" at bounding box center [338, 44] width 33 height 7
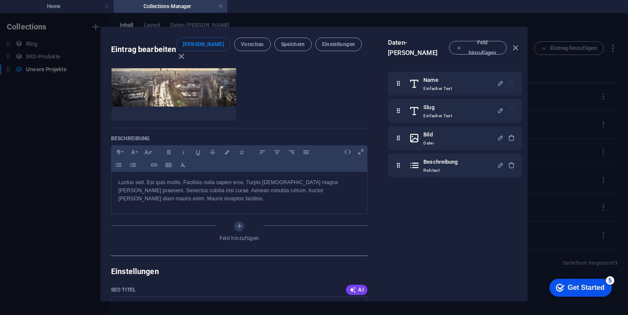
scroll to position [136, 0]
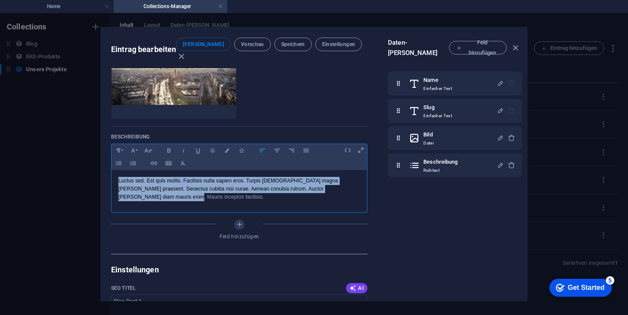
drag, startPoint x: 156, startPoint y: 187, endPoint x: 102, endPoint y: 169, distance: 56.6
click at [102, 169] on div "Name Blog Post 1 ​ Slug [DOMAIN_NAME][URL] blog-post-1 ​ Bild Lege Dateien hier…" at bounding box center [239, 189] width 277 height 243
click at [152, 188] on p "Luctus sed. Est quis mollis. Facilisis nulla sapien eros. Turpis [DEMOGRAPHIC_D…" at bounding box center [239, 189] width 242 height 25
drag, startPoint x: 139, startPoint y: 188, endPoint x: 117, endPoint y: 169, distance: 30.0
click at [117, 170] on div "Luctus sed. Est quis mollis. Facilisis nulla sapien eros. Turpis [DEMOGRAPHIC_D…" at bounding box center [238, 189] width 255 height 38
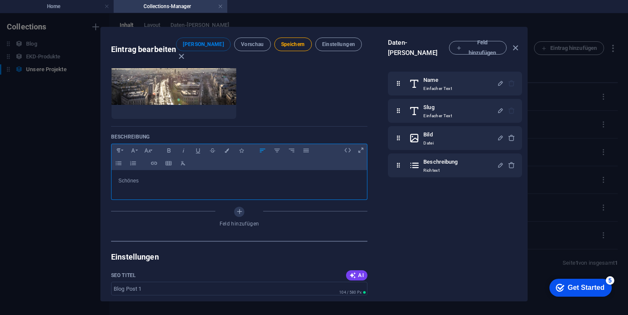
click at [164, 177] on p "Schönes" at bounding box center [239, 181] width 242 height 8
drag, startPoint x: 148, startPoint y: 170, endPoint x: 103, endPoint y: 166, distance: 45.1
click at [103, 166] on div "Name Blog Post 1 ​ Slug [DOMAIN_NAME][URL] blog-post-1 ​ Bild Lege Dateien hier…" at bounding box center [239, 189] width 277 height 243
click at [413, 221] on div "Name Einfacher Text Slug Einfacher Text Bild Datei Beschreibung Richtext" at bounding box center [456, 182] width 137 height 230
click at [415, 225] on div "Name Einfacher Text Slug Einfacher Text Bild Datei Beschreibung Richtext" at bounding box center [456, 182] width 137 height 230
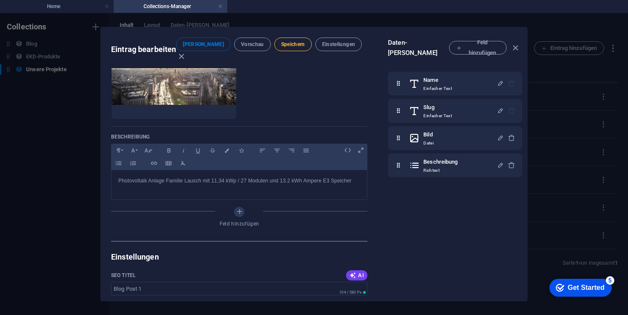
click at [292, 49] on button "Speichern" at bounding box center [293, 45] width 38 height 14
click at [241, 44] on span "Vorschau" at bounding box center [252, 44] width 23 height 7
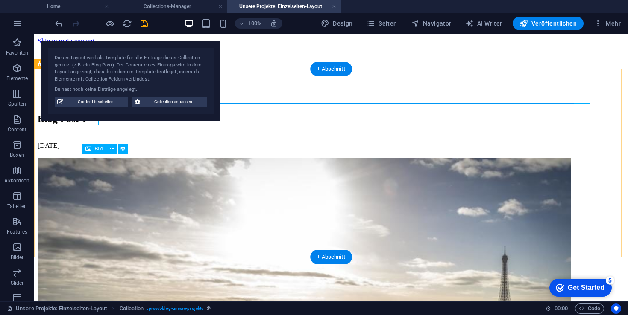
scroll to position [0, 0]
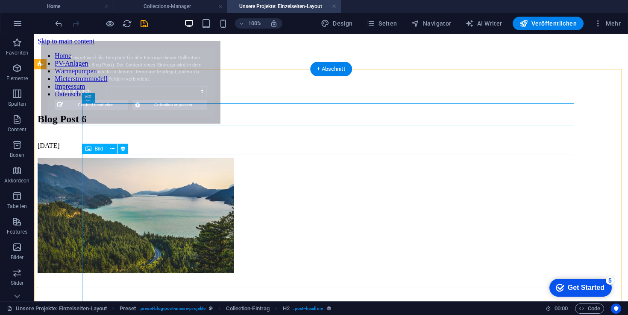
select select "68b75057b7c9ab09160efa7d"
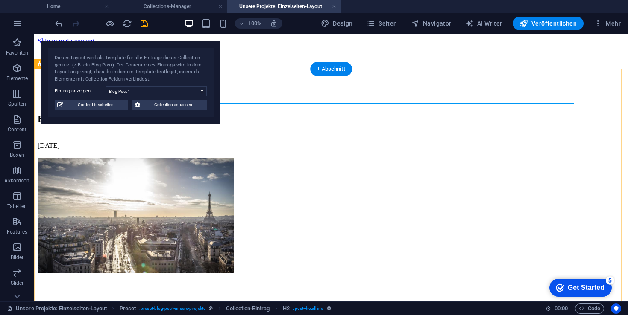
click at [330, 114] on div "Blog Post 1" at bounding box center [331, 120] width 587 height 12
click at [89, 108] on span "Content bearbeiten" at bounding box center [96, 105] width 60 height 10
type input "blog-post-1"
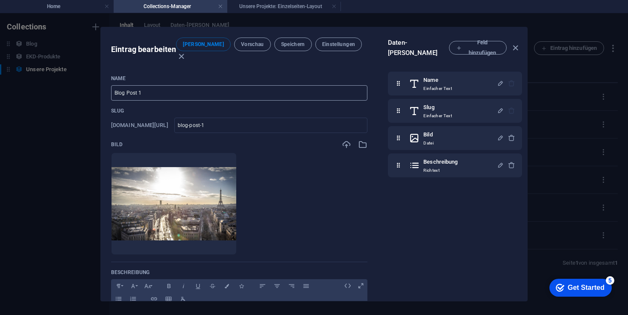
click at [168, 85] on input "Blog Post 1" at bounding box center [239, 92] width 256 height 15
drag, startPoint x: 214, startPoint y: 77, endPoint x: 98, endPoint y: 73, distance: 115.7
click at [98, 73] on div "Eintrag bearbeiten [PERSON_NAME] Vorschau Speichern Einstellungen Name Blog Pos…" at bounding box center [314, 164] width 628 height 302
drag, startPoint x: 192, startPoint y: 82, endPoint x: 91, endPoint y: 80, distance: 100.8
click at [91, 80] on div "Eintrag bearbeiten [PERSON_NAME] Vorschau Speichern Einstellungen Name Blog Pos…" at bounding box center [314, 164] width 628 height 302
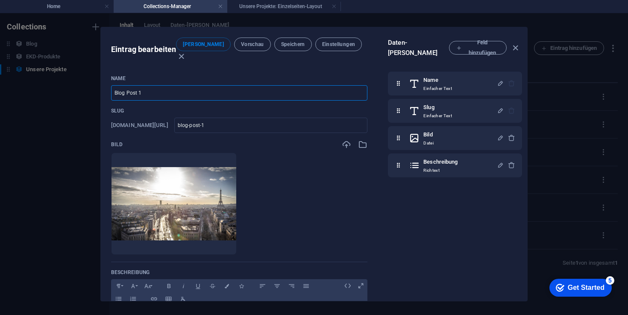
type input "P"
type input "p"
type input "PV"
type input "pv"
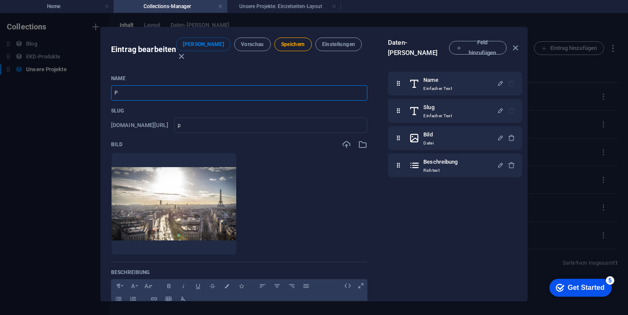
type input "pv"
type input "PV-A"
type input "pv-a"
type input "PV-An"
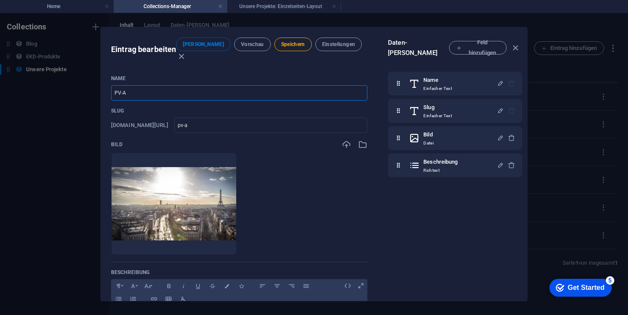
type input "pv-an"
type input "PV-Anl"
type input "pv-anl"
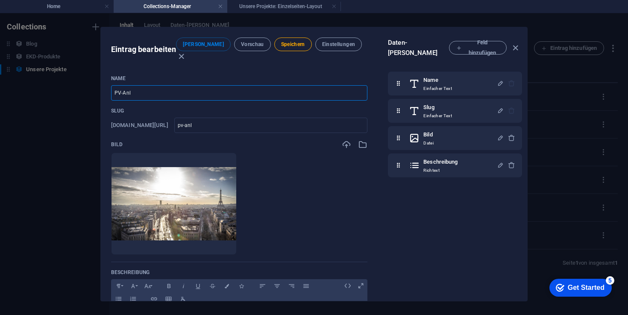
type input "PV-Anla"
type input "pv-anla"
type input "PV-Anlag"
type input "pv-anlag"
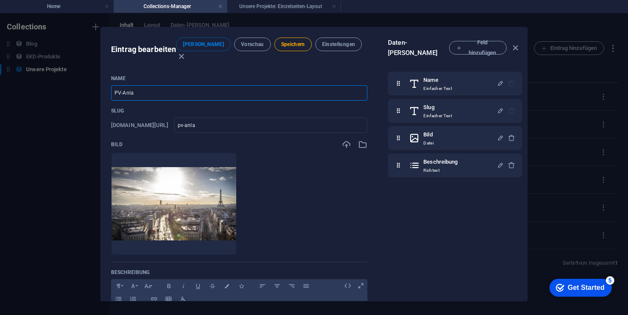
type input "pv-anlag"
type input "PV-Anlage"
type input "pv-anlage"
type input "PV-Anlage F"
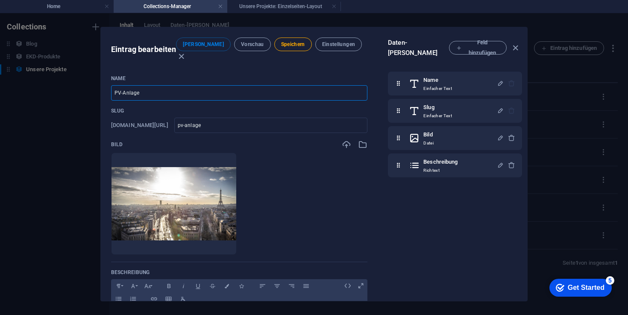
type input "pv-anlage-f"
type input "PV-Anlage Fa"
type input "pv-anlage-fa"
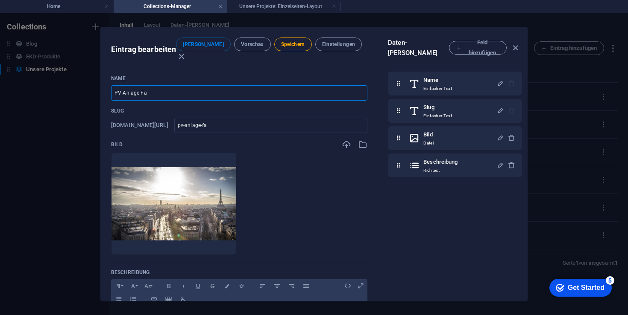
type input "PV-Anlage Fam"
type input "pv-anlage-fam"
type input "PV-Anlage Fami"
type input "pv-anlage-fami"
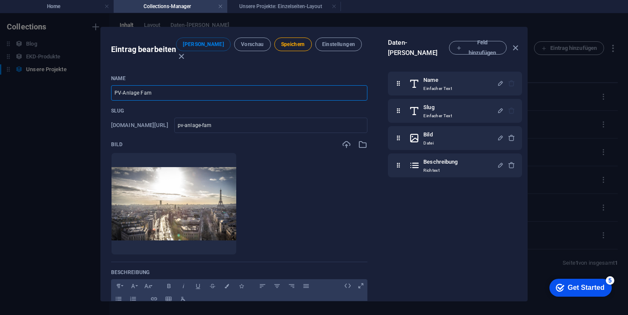
type input "pv-anlage-fami"
type input "PV-Anlage Famil"
type input "pv-anlage-famil"
type input "PV-Anlage Famili"
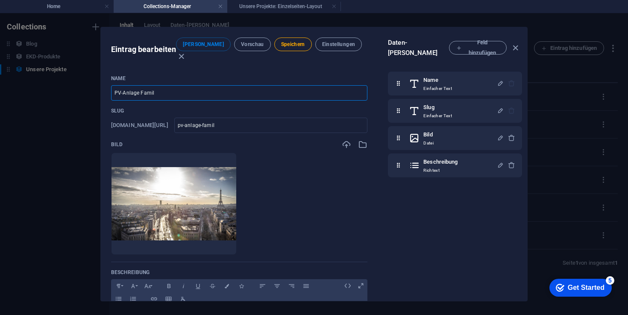
type input "pv-anlage-famili"
type input "PV-Anlage Familie"
type input "pv-anlage-familie"
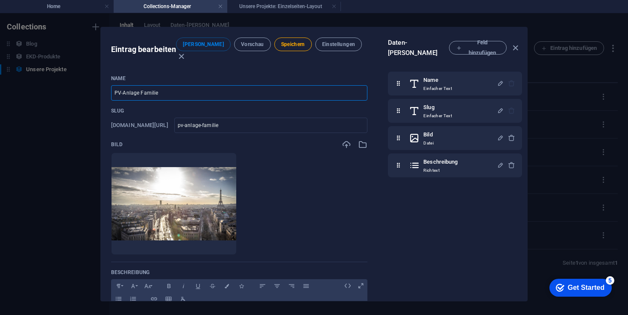
type input "PV-Anlage Familie L"
type input "pv-anlage-familie-l"
type input "PV-Anlage Familie La"
type input "pv-anlage-familie-la"
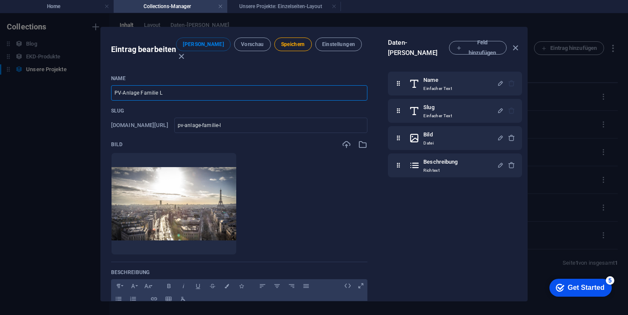
type input "pv-anlage-familie-la"
type input "PV-Anlage Familie [PERSON_NAME]"
type input "pv-anlage-familie-[PERSON_NAME]"
type input "PV-Anlage Familie Laus"
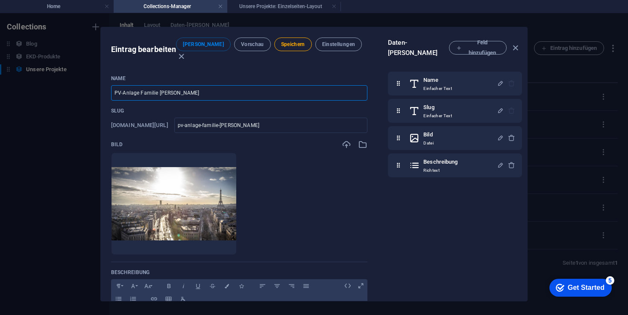
type input "pv-anlage-familie-[PERSON_NAME]"
type input "PV-Anlage Familie Lausc"
type input "pv-anlage-familie-lausc"
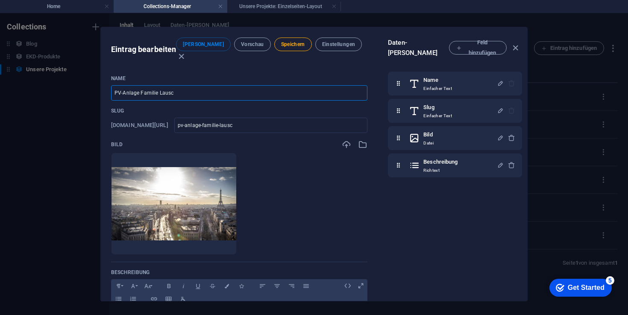
type input "PV-Anlage Familie [PERSON_NAME]"
type input "pv-anlage-familie-[PERSON_NAME]"
type input "PV-Anlage Familie [PERSON_NAME]"
click at [451, 228] on div "Name Einfacher Text Slug Einfacher Text Bild Datei Beschreibung Richtext" at bounding box center [456, 182] width 137 height 230
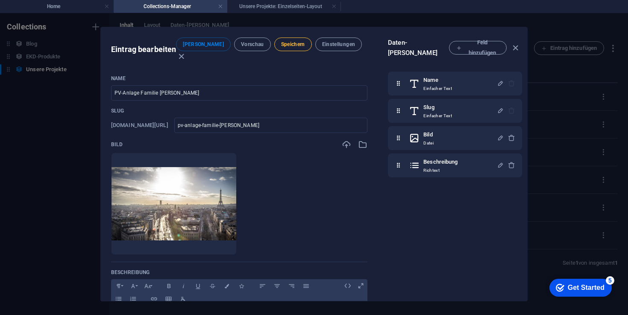
click at [294, 48] on button "Speichern" at bounding box center [293, 45] width 38 height 14
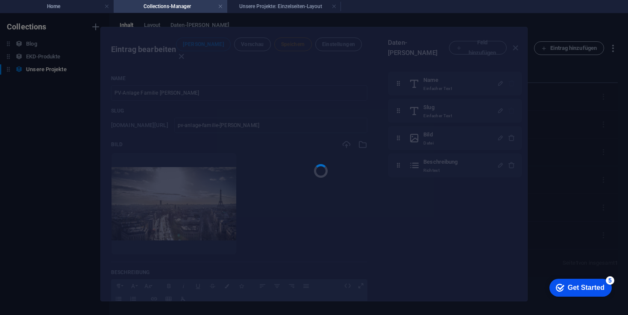
type input "pv-anlage-familie-[PERSON_NAME]"
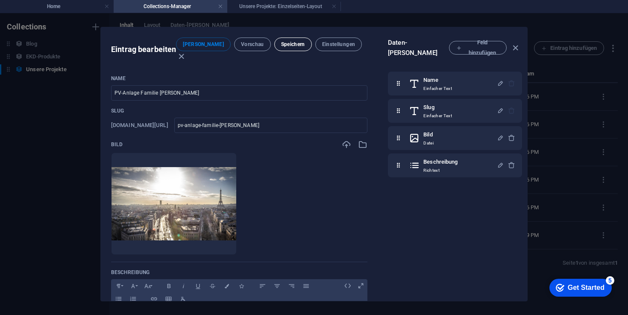
click at [274, 44] on button "Speichern" at bounding box center [293, 45] width 38 height 14
click at [249, 47] on span "Vorschau" at bounding box center [252, 44] width 23 height 7
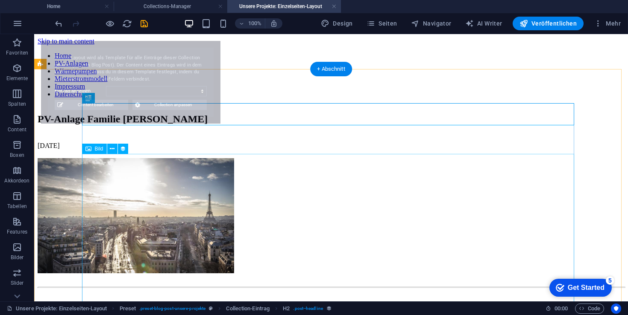
select select "68b75057b7c9ab09160efa7d"
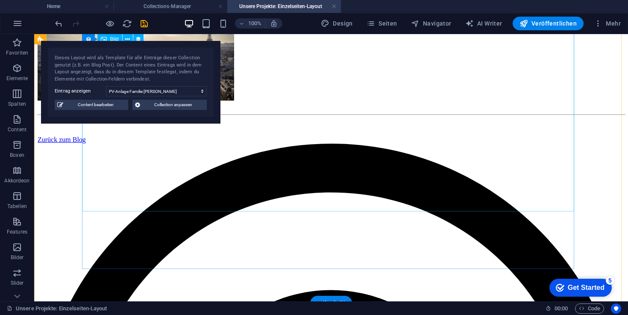
scroll to position [160, 0]
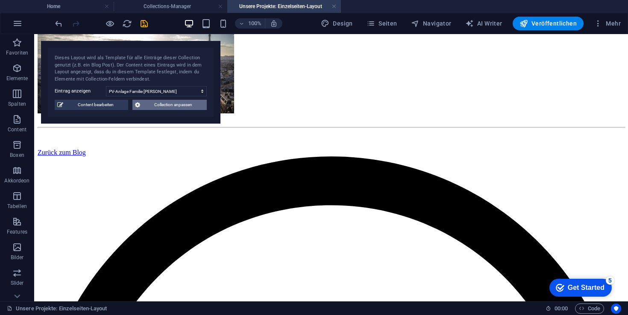
click at [163, 106] on span "Collection anpassen" at bounding box center [174, 105] width 62 height 10
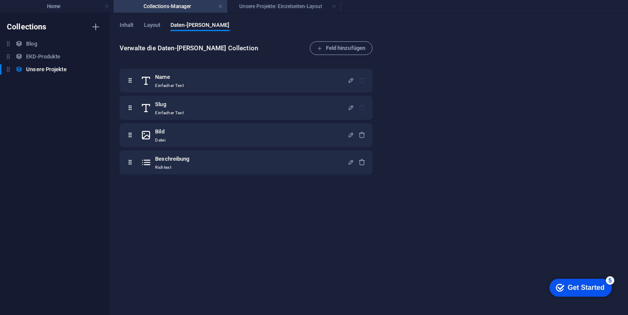
scroll to position [0, 0]
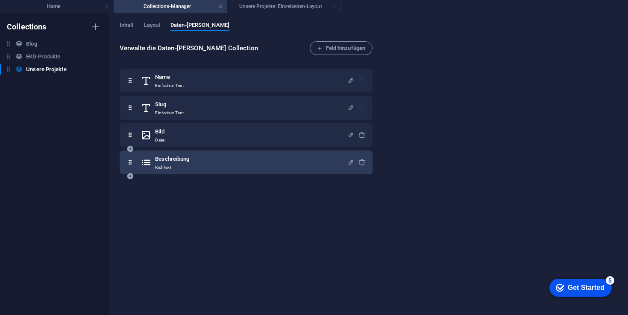
click at [147, 152] on div "Beschreibung Richtext" at bounding box center [246, 163] width 253 height 24
click at [159, 158] on h6 "Beschreibung" at bounding box center [172, 159] width 34 height 10
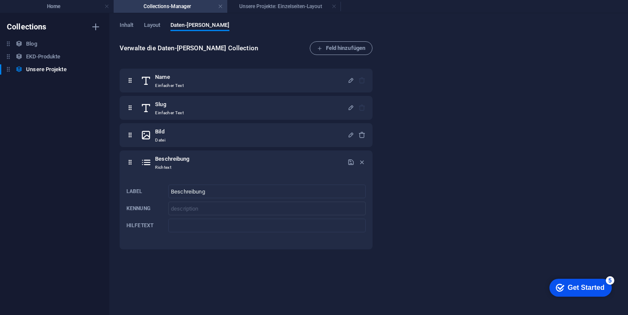
click at [523, 180] on div "Verwalte die Daten-[PERSON_NAME] Collection [PERSON_NAME] hinzufügen Name Einfa…" at bounding box center [369, 174] width 498 height 266
click at [265, 5] on h4 "Unsere Projekte: Einzelseiten-Layout" at bounding box center [284, 6] width 114 height 9
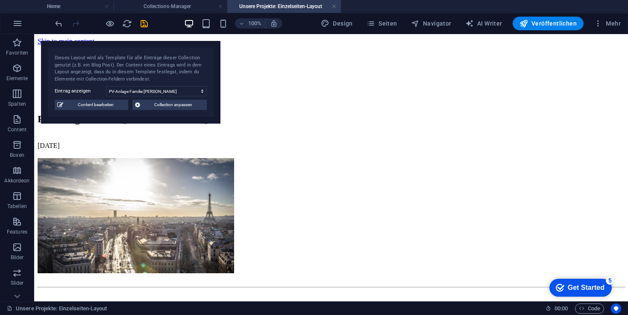
scroll to position [160, 0]
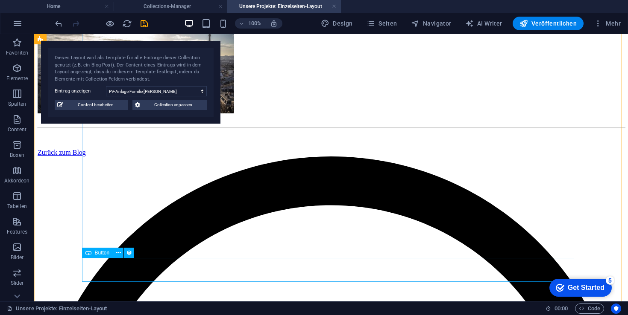
click at [161, 157] on div "Zurück zum Blog" at bounding box center [331, 153] width 587 height 8
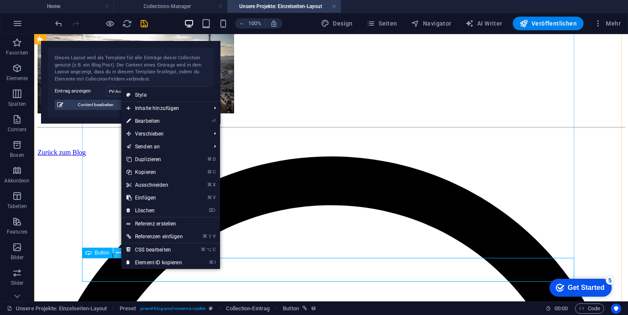
click at [116, 254] on icon at bounding box center [118, 253] width 5 height 9
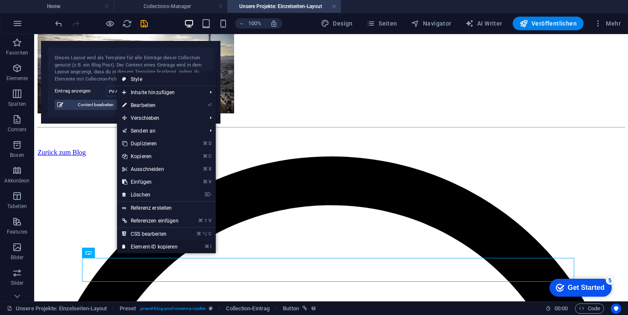
click at [117, 253] on link "⌘ I Element-ID kopieren" at bounding box center [150, 247] width 67 height 13
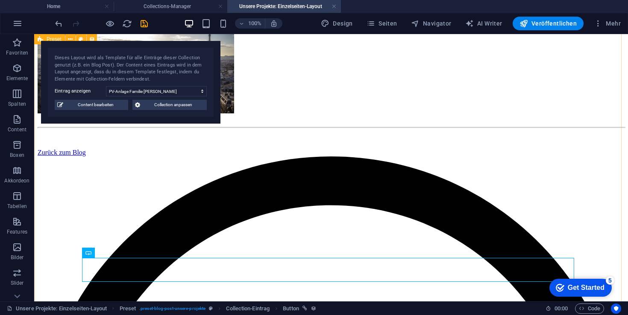
click at [44, 157] on div "PV-Anlage Familie [PERSON_NAME] [DATE] Zurück zum Blog" at bounding box center [331, 54] width 587 height 203
click at [133, 157] on div "Zurück zum Blog" at bounding box center [331, 153] width 587 height 8
click at [117, 251] on icon at bounding box center [118, 253] width 5 height 9
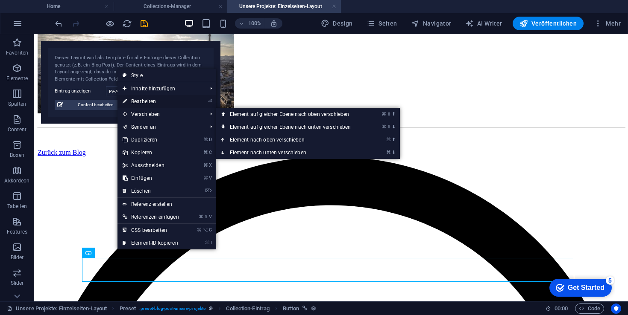
click at [145, 103] on link "⏎ Bearbeiten" at bounding box center [150, 101] width 67 height 13
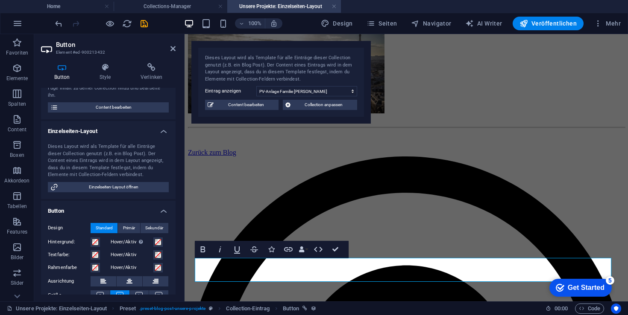
scroll to position [0, 0]
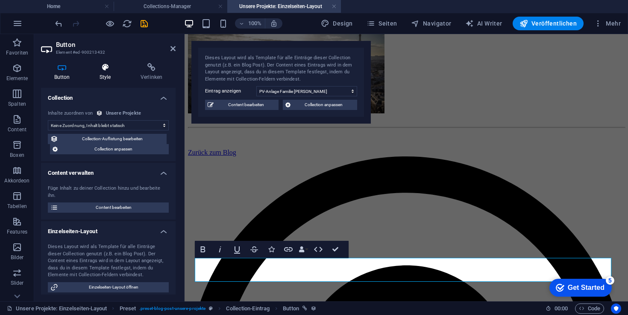
click at [103, 67] on icon at bounding box center [105, 67] width 38 height 9
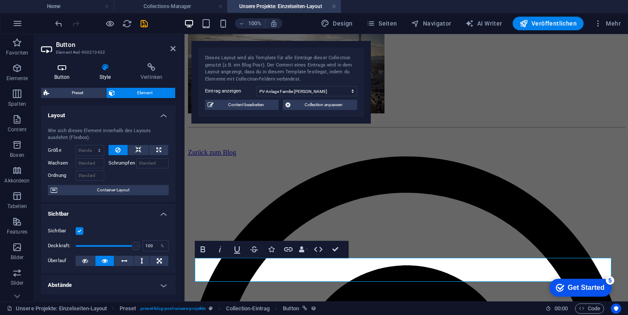
click at [59, 68] on icon at bounding box center [62, 67] width 42 height 9
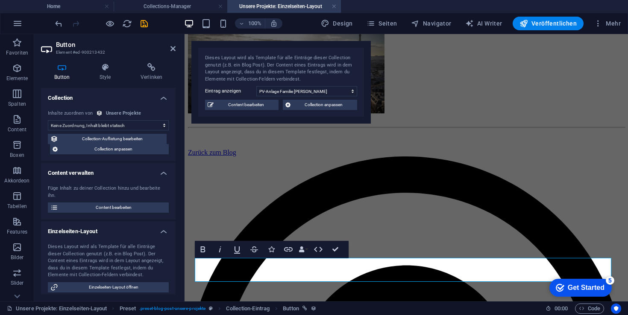
click at [169, 53] on header "Button Element #ed-900213432" at bounding box center [108, 45] width 134 height 22
click at [172, 49] on icon at bounding box center [172, 48] width 5 height 7
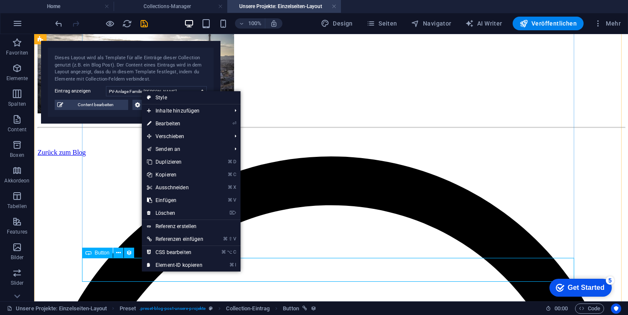
click at [124, 157] on div "Zurück zum Blog" at bounding box center [331, 153] width 587 height 8
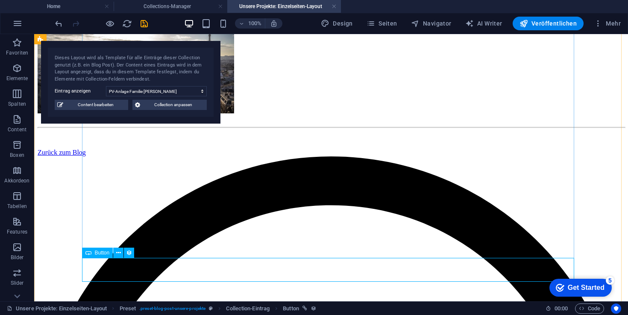
click at [132, 157] on div "Zurück zum Blog" at bounding box center [331, 153] width 587 height 8
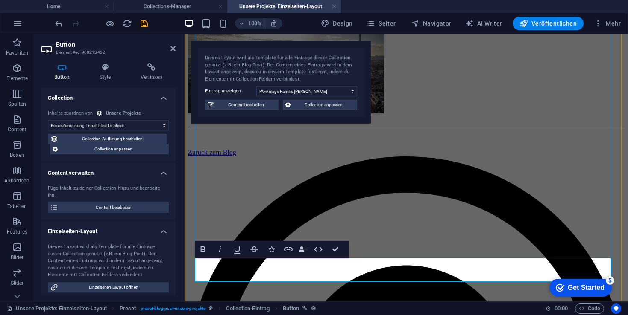
click at [236, 156] on link "Zurück zum Blog" at bounding box center [212, 152] width 48 height 7
drag, startPoint x: 292, startPoint y: 269, endPoint x: 247, endPoint y: 267, distance: 44.9
click at [236, 156] on link "Zurück zum Blog" at bounding box center [212, 152] width 48 height 7
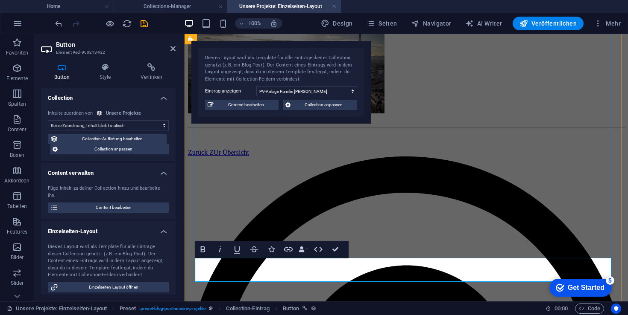
click at [442, 157] on div "PV-Anlage Familie [PERSON_NAME] [DATE] Zurück ZUr Übersicht" at bounding box center [406, 54] width 436 height 203
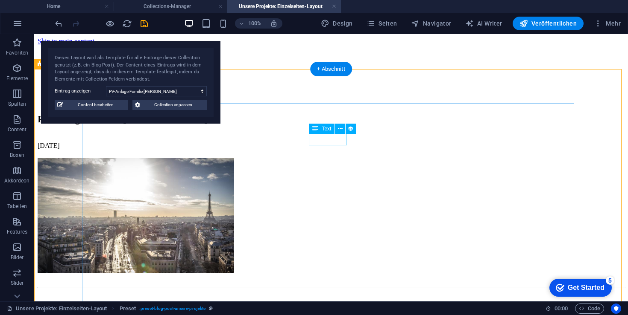
click at [313, 142] on div "[DATE]" at bounding box center [331, 146] width 587 height 8
click at [339, 128] on icon at bounding box center [340, 129] width 5 height 9
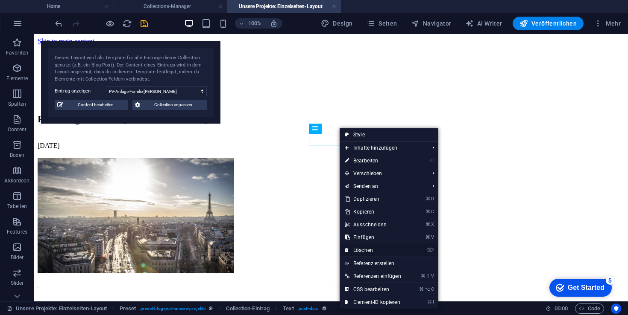
click at [358, 249] on link "⌦ Löschen" at bounding box center [372, 250] width 67 height 13
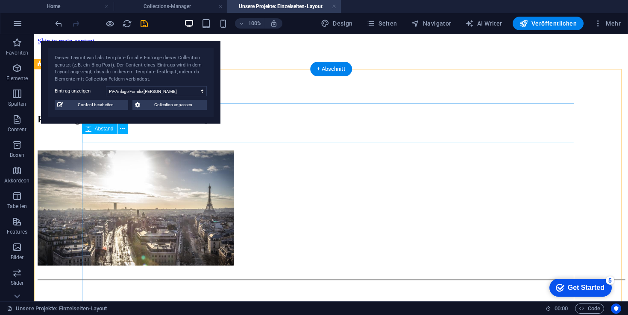
click at [494, 142] on div at bounding box center [331, 146] width 587 height 9
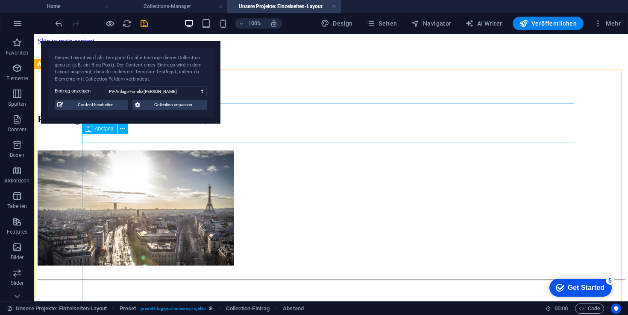
click at [124, 142] on div at bounding box center [331, 146] width 587 height 9
click at [123, 130] on icon at bounding box center [122, 129] width 5 height 9
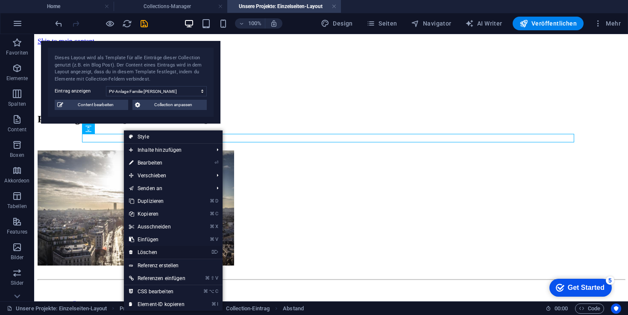
click at [158, 249] on link "⌦ Löschen" at bounding box center [157, 252] width 67 height 13
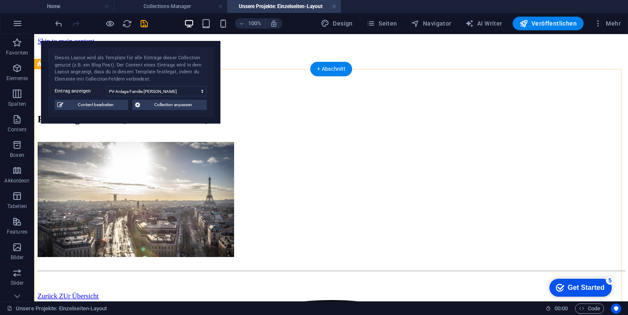
click at [607, 157] on div "PV-Anlage Familie [PERSON_NAME] ZUr Übersicht" at bounding box center [331, 207] width 587 height 187
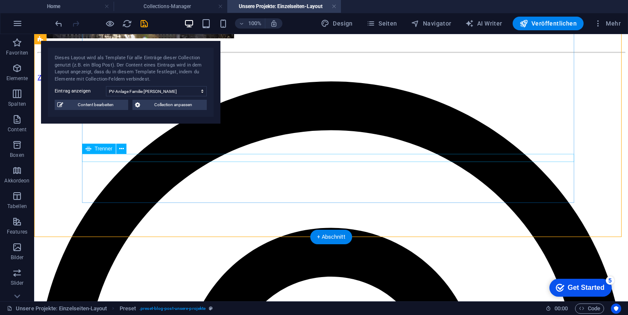
scroll to position [153, 0]
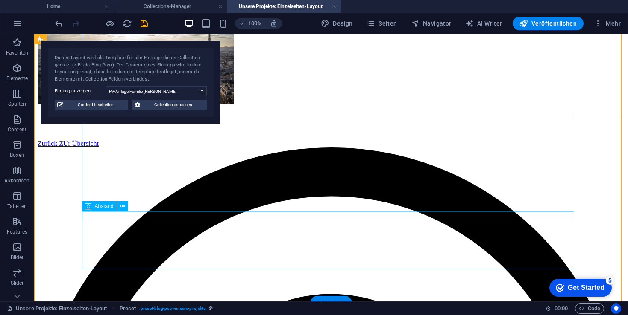
click at [151, 115] on div at bounding box center [331, 110] width 587 height 9
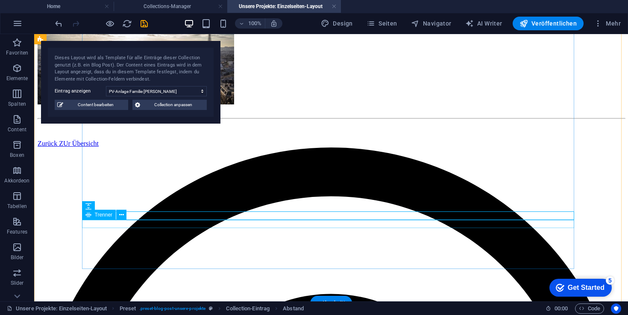
click at [160, 120] on div at bounding box center [331, 118] width 587 height 1
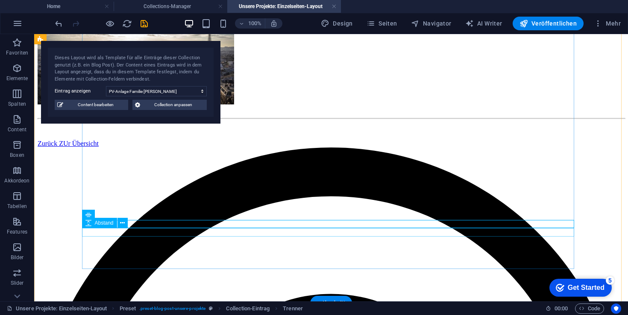
click at [152, 131] on div at bounding box center [331, 127] width 587 height 9
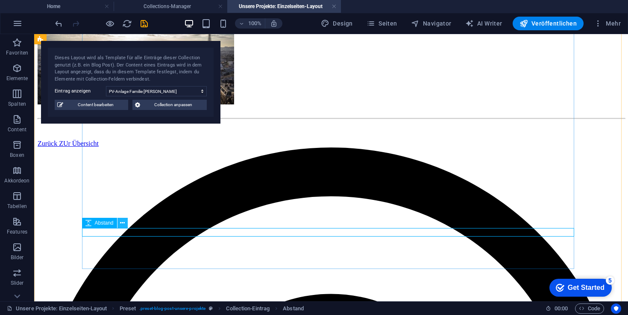
click at [123, 226] on icon at bounding box center [122, 223] width 5 height 9
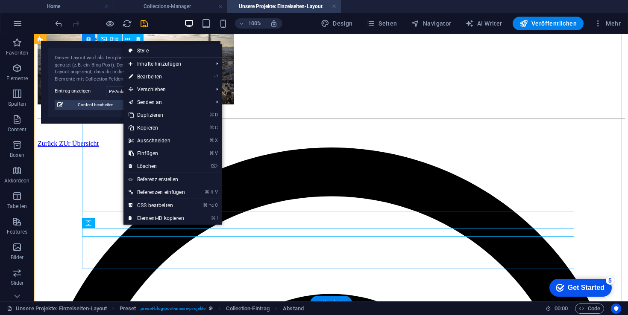
click at [86, 106] on figure at bounding box center [331, 47] width 587 height 117
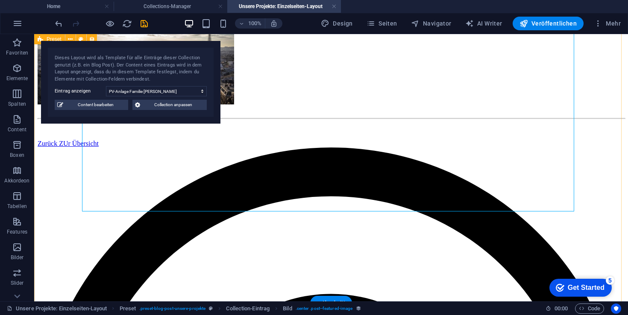
click at [64, 148] on div "PV-Anlage Familie [PERSON_NAME] ZUr Übersicht" at bounding box center [331, 54] width 587 height 187
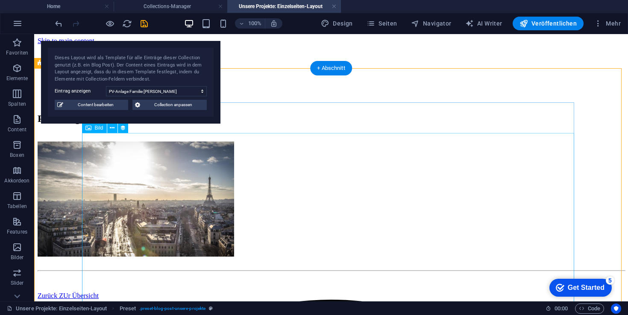
scroll to position [0, 0]
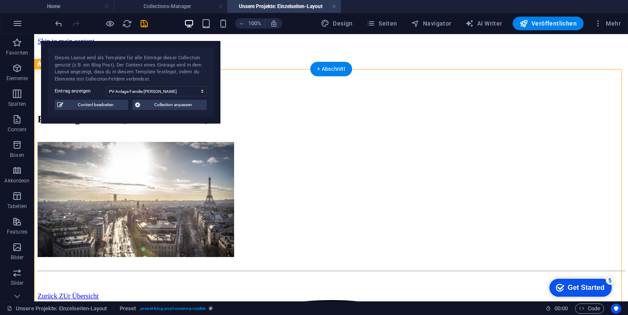
click at [574, 181] on div "PV-Anlage Familie [PERSON_NAME] ZUr Übersicht" at bounding box center [331, 207] width 587 height 187
click at [97, 106] on span "Content bearbeiten" at bounding box center [96, 105] width 60 height 10
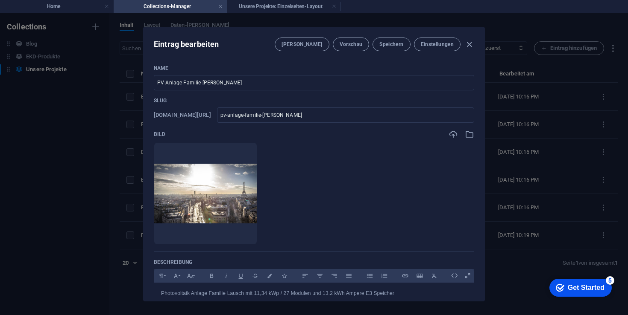
click at [400, 200] on ul "Lege Dateien hier ab, um sie sofort hochzuladen" at bounding box center [314, 194] width 320 height 102
click at [428, 42] on span "Einstellungen" at bounding box center [437, 44] width 33 height 7
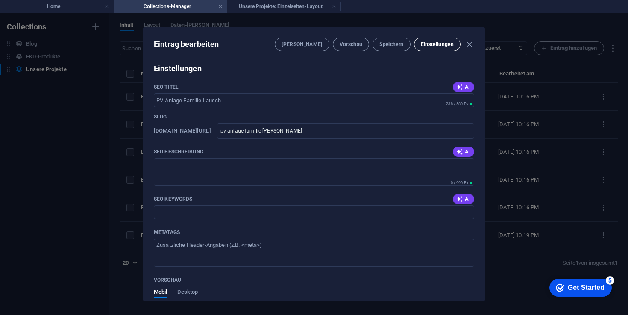
scroll to position [307, 0]
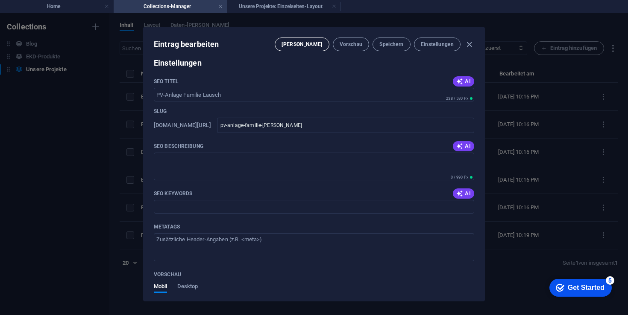
click at [301, 47] on button "[PERSON_NAME]" at bounding box center [302, 45] width 54 height 14
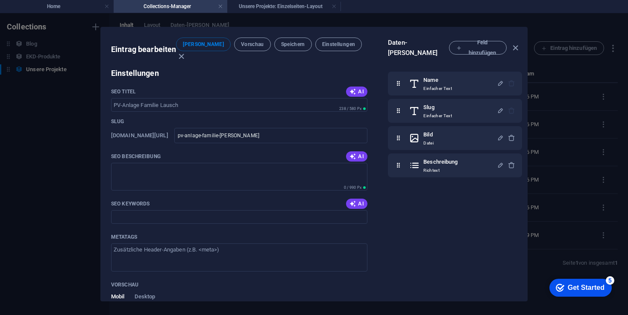
click at [479, 239] on div "Name Einfacher Text Slug Einfacher Text Bild Datei Beschreibung Richtext" at bounding box center [456, 182] width 137 height 230
drag, startPoint x: 400, startPoint y: 161, endPoint x: 398, endPoint y: 128, distance: 32.9
click at [398, 128] on div "Name Einfacher Text Slug Einfacher Text Bild Datei Beschreibung Richtext" at bounding box center [455, 125] width 134 height 106
click at [283, 43] on span "Speichern" at bounding box center [293, 44] width 24 height 7
click at [241, 44] on span "Vorschau" at bounding box center [252, 44] width 23 height 7
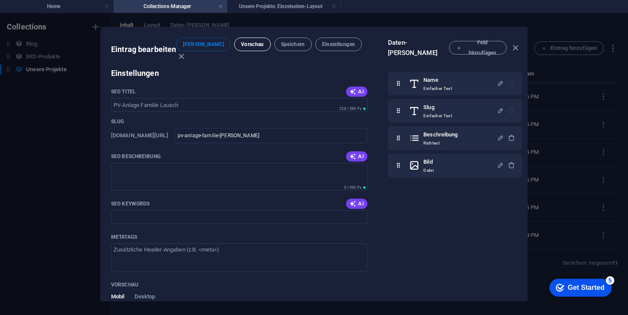
select select
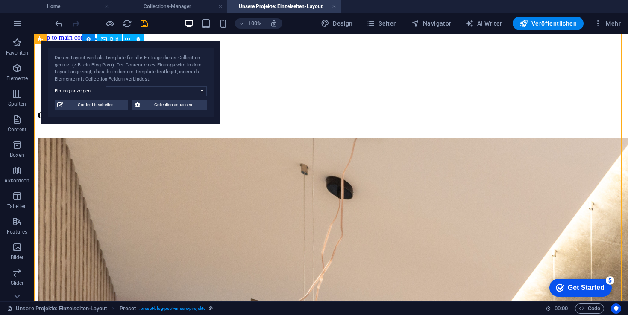
scroll to position [0, 0]
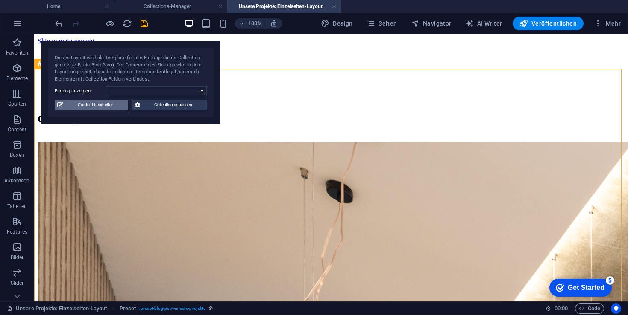
click at [89, 102] on span "Content bearbeiten" at bounding box center [96, 105] width 60 height 10
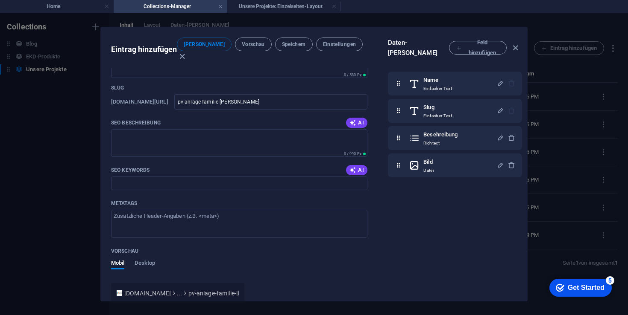
click at [428, 219] on div "Name Einfacher Text Slug Einfacher Text Beschreibung Richtext Bild Datei" at bounding box center [456, 182] width 137 height 230
click at [209, 43] on span "[PERSON_NAME]" at bounding box center [204, 44] width 41 height 7
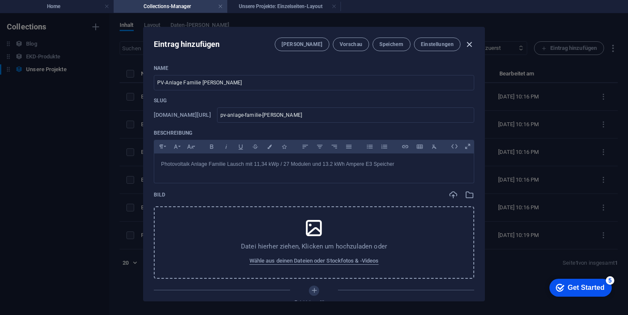
click at [465, 44] on icon "button" at bounding box center [469, 45] width 10 height 10
type input "pv-anlage-familie-[PERSON_NAME]"
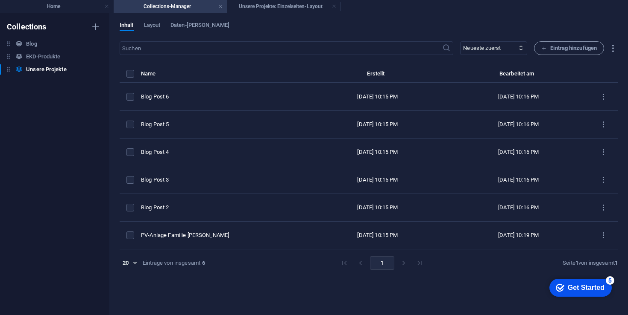
click at [66, 193] on div "Collections Blog Blog EKD-Produkte EKD-Produkte Unsere Projekte Unsere Projekte" at bounding box center [54, 164] width 109 height 302
click at [150, 22] on span "Layout" at bounding box center [152, 26] width 17 height 12
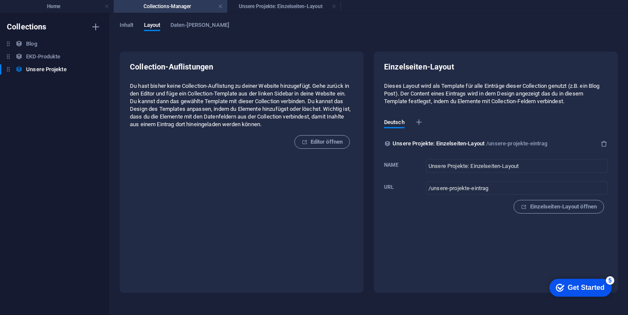
click at [228, 183] on div "Collection-Auflistungen Du hast bisher keine Collection-Auflistung zu deiner We…" at bounding box center [241, 147] width 223 height 170
click at [198, 24] on span "Daten-[PERSON_NAME]" at bounding box center [199, 26] width 59 height 12
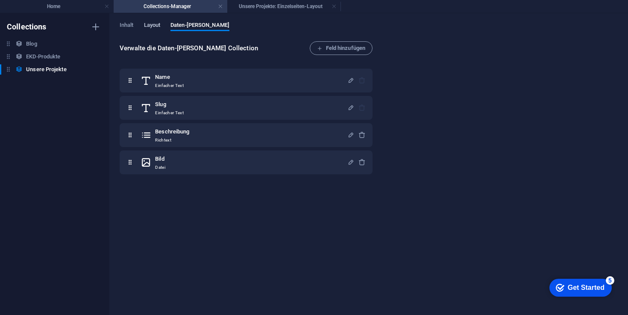
click at [146, 29] on span "Layout" at bounding box center [152, 26] width 17 height 12
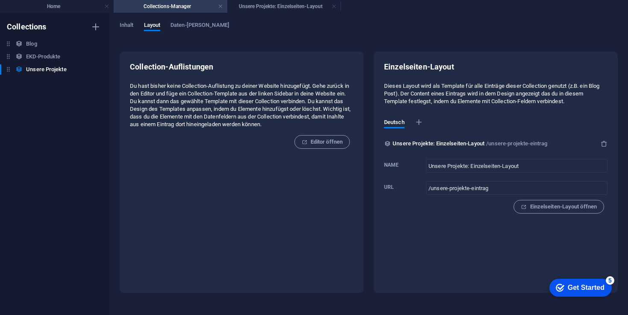
click at [270, 28] on div "Inhalt Layout Daten-[PERSON_NAME]" at bounding box center [369, 30] width 498 height 16
click at [281, 14] on div "Inhalt Layout Daten-[PERSON_NAME] Collection-Auflistungen Du hast bisher keine …" at bounding box center [368, 164] width 518 height 302
click at [278, 9] on h4 "Unsere Projekte: Einzelseiten-Layout" at bounding box center [284, 6] width 114 height 9
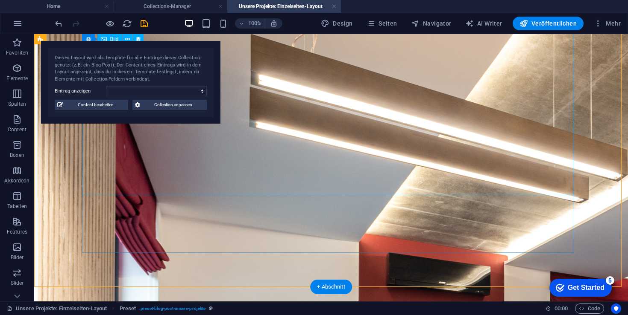
scroll to position [267, 0]
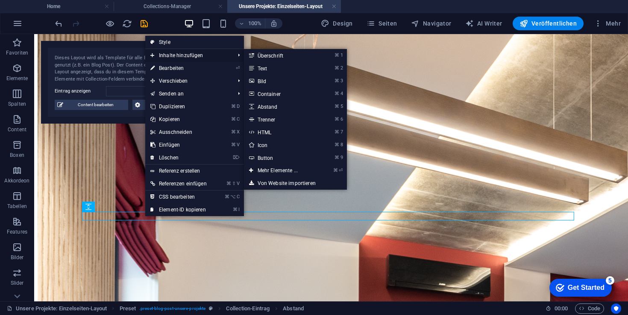
click at [197, 55] on span "Inhalte hinzufügen" at bounding box center [188, 55] width 86 height 13
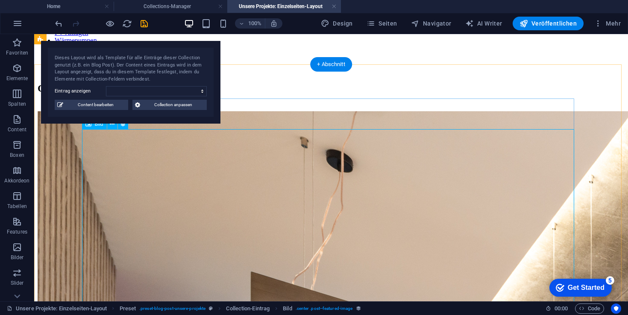
scroll to position [0, 0]
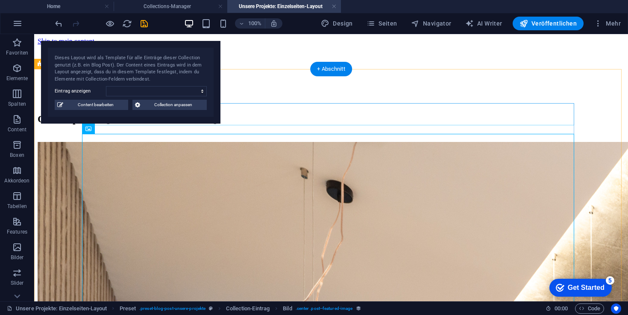
click at [292, 114] on div "Office Space in [GEOGRAPHIC_DATA]" at bounding box center [331, 120] width 587 height 12
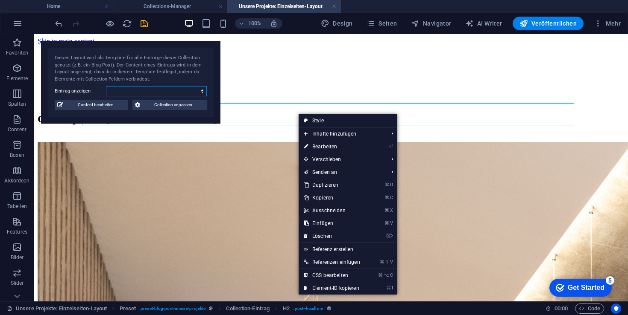
click at [162, 91] on select "Blog Post 6 Blog Post 5 Blog Post 4 Blog Post 3 Blog Post 2 PV-Anlage Familie […" at bounding box center [156, 91] width 101 height 10
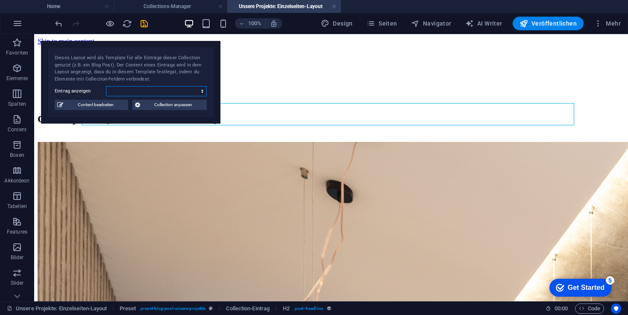
select select "68b75057b7c9ab09160efa7d"
click at [106, 86] on select "Blog Post 6 Blog Post 5 Blog Post 4 Blog Post 3 Blog Post 2 PV-Anlage Familie […" at bounding box center [156, 91] width 101 height 10
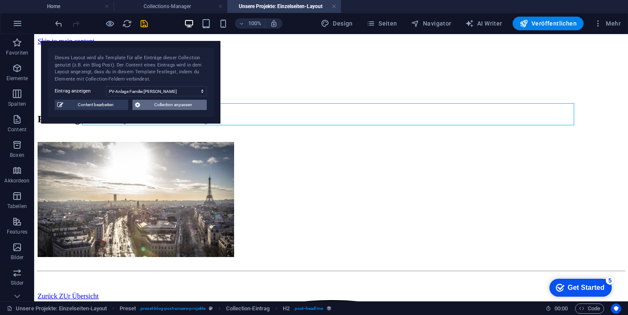
click at [159, 104] on span "Collection anpassen" at bounding box center [174, 105] width 62 height 10
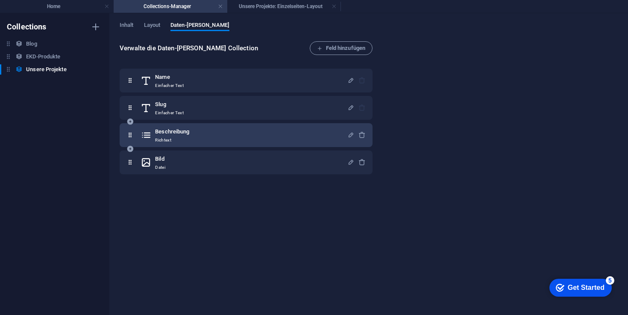
click at [158, 136] on h6 "Beschreibung" at bounding box center [172, 132] width 34 height 10
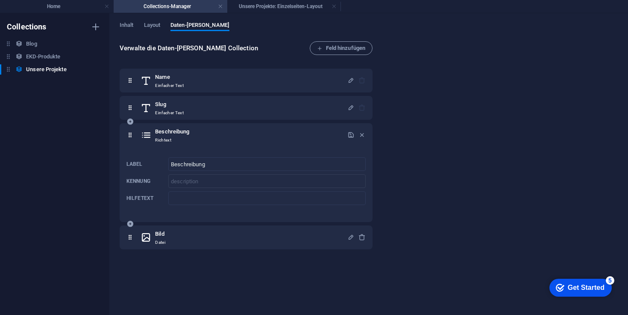
click at [152, 134] on div "Beschreibung Richtext" at bounding box center [243, 135] width 207 height 17
click at [130, 137] on icon at bounding box center [129, 135] width 7 height 17
click at [391, 169] on div "Verwalte die Daten-[PERSON_NAME] Collection [PERSON_NAME] hinzufügen Name Einfa…" at bounding box center [369, 174] width 498 height 266
click at [151, 25] on span "Layout" at bounding box center [152, 26] width 17 height 12
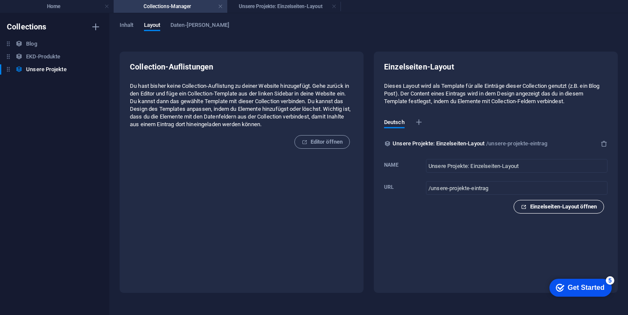
drag, startPoint x: 581, startPoint y: 207, endPoint x: 546, endPoint y: 175, distance: 47.4
click at [581, 207] on span "Einzelseiten-Layout öffnen" at bounding box center [558, 207] width 76 height 10
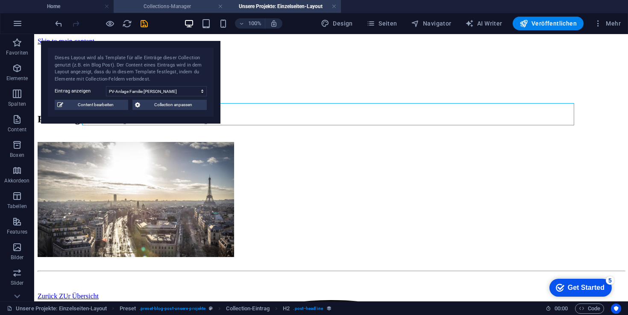
click at [160, 10] on h4 "Collections-Manager" at bounding box center [171, 6] width 114 height 9
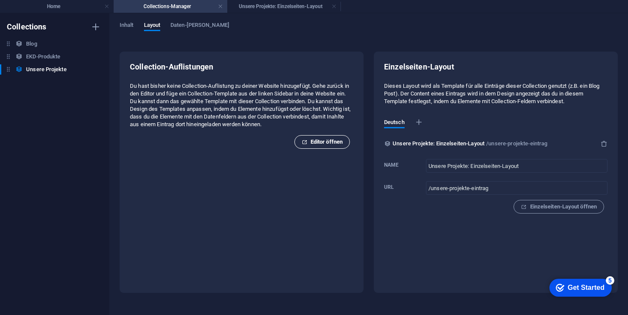
click at [312, 147] on span "Editor öffnen" at bounding box center [321, 142] width 41 height 10
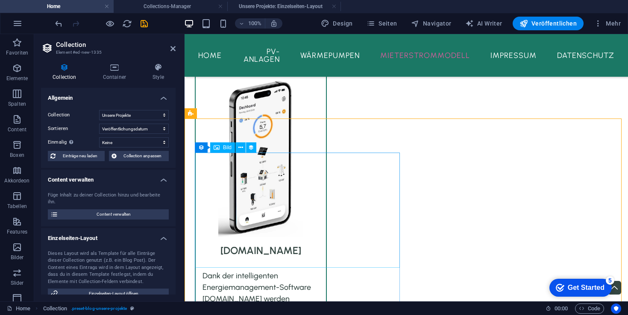
scroll to position [1878, 0]
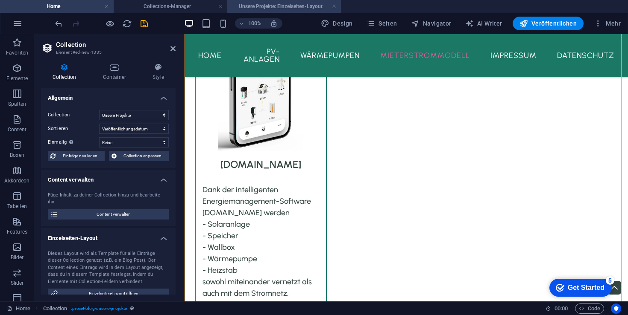
click at [286, 6] on h4 "Unsere Projekte: Einzelseiten-Layout" at bounding box center [284, 6] width 114 height 9
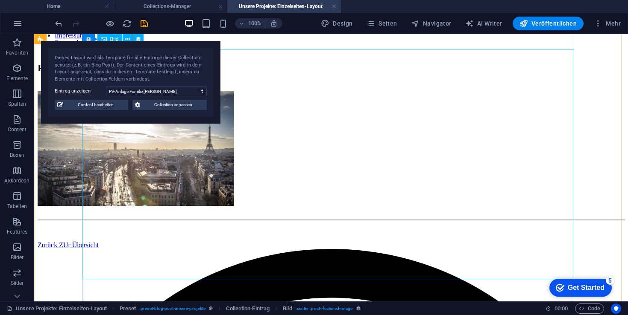
scroll to position [0, 0]
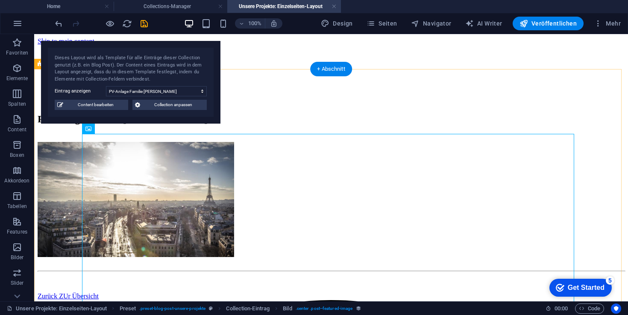
click at [58, 161] on div "PV-Anlage Familie [PERSON_NAME] ZUr Übersicht" at bounding box center [331, 207] width 587 height 187
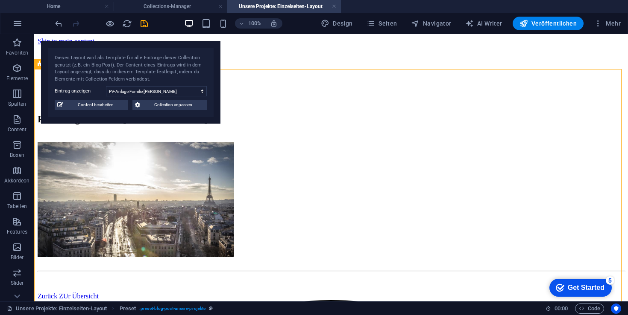
click at [283, 2] on h4 "Unsere Projekte: Einzelseiten-Layout" at bounding box center [284, 6] width 114 height 9
click at [336, 6] on link at bounding box center [333, 7] width 5 height 8
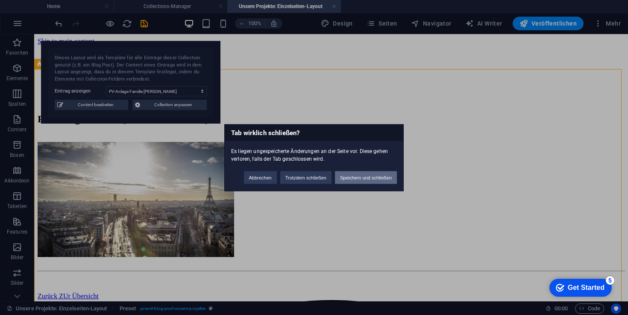
drag, startPoint x: 368, startPoint y: 176, endPoint x: 257, endPoint y: 145, distance: 115.4
click at [368, 176] on button "Speichern und schließen" at bounding box center [366, 177] width 62 height 13
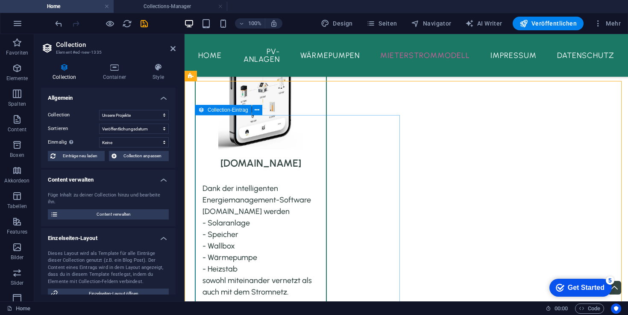
scroll to position [1916, 0]
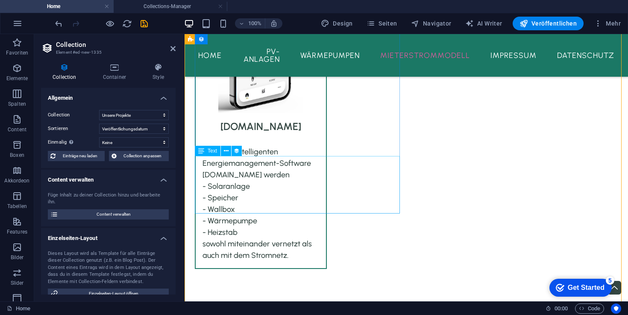
select select "description"
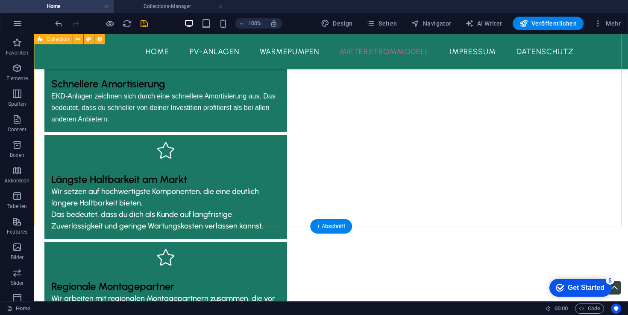
scroll to position [2299, 0]
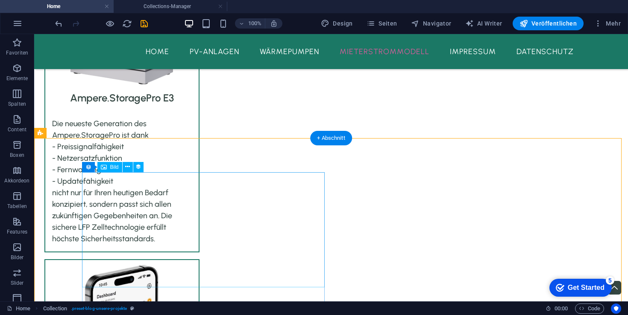
scroll to position [1714, 0]
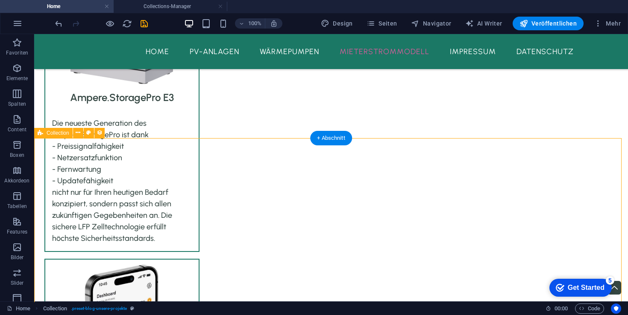
select select "68b7505741b7c707e5058e32"
select select "columns.publishing_date_DESC"
select select "columns.status"
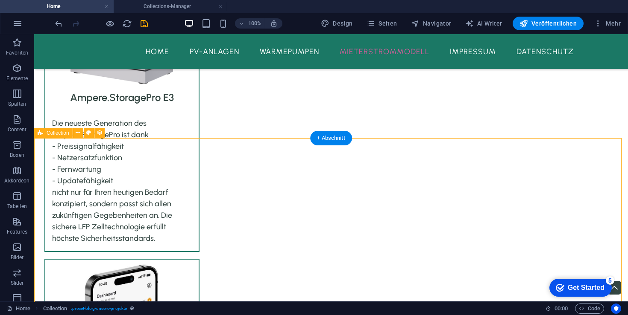
select select "columns.publishing_date"
select select "past"
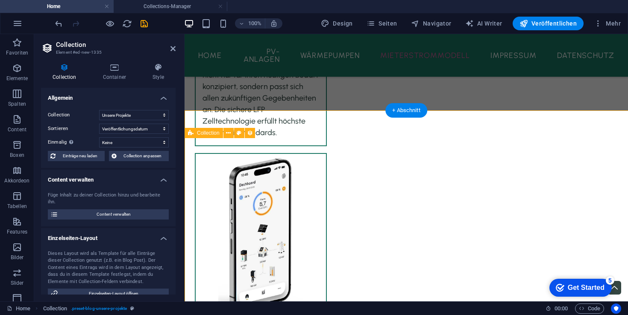
scroll to position [1742, 0]
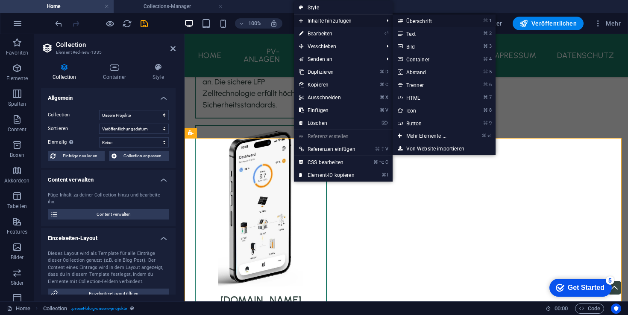
click at [410, 20] on link "⌘ 1 Überschrift" at bounding box center [427, 21] width 71 height 13
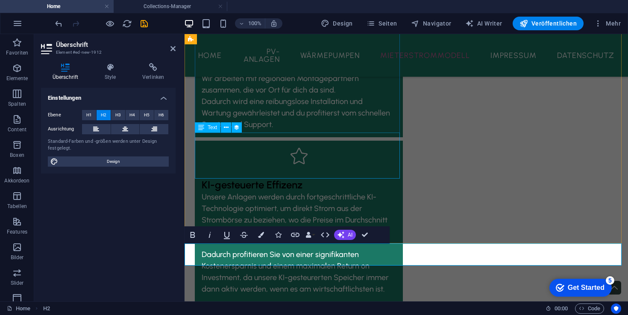
scroll to position [2345, 0]
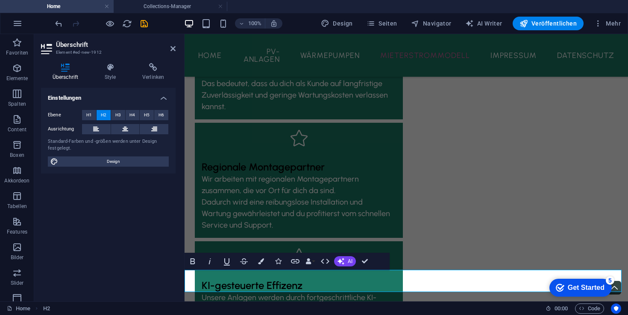
click at [53, 26] on div "100% Design Seiten Navigator AI Writer Veröffentlichen Mehr" at bounding box center [313, 23] width 627 height 20
click at [55, 24] on icon "undo" at bounding box center [59, 24] width 10 height 10
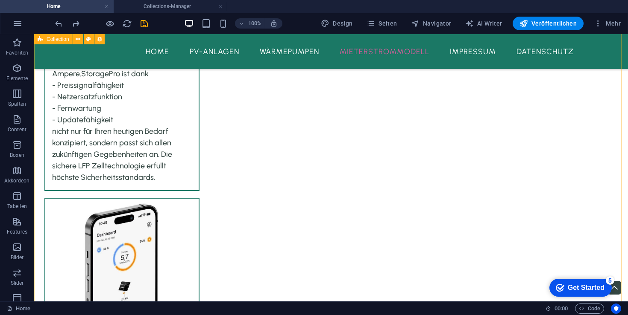
scroll to position [1581, 0]
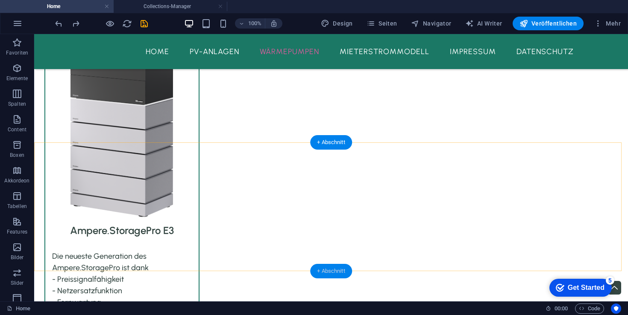
drag, startPoint x: 339, startPoint y: 271, endPoint x: 161, endPoint y: 239, distance: 180.1
click at [339, 271] on div "+ Abschnitt" at bounding box center [331, 271] width 42 height 15
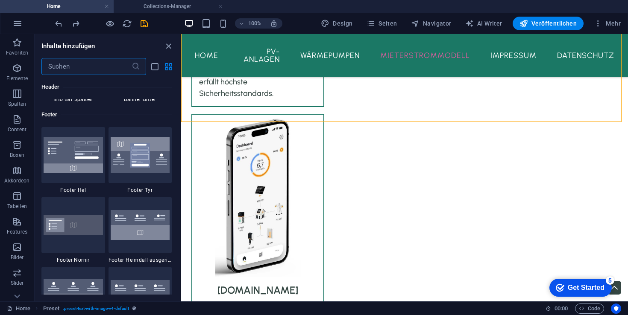
scroll to position [5800, 0]
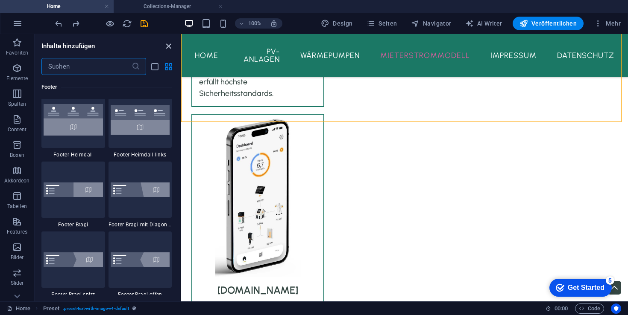
click at [169, 45] on icon "close panel" at bounding box center [169, 46] width 10 height 10
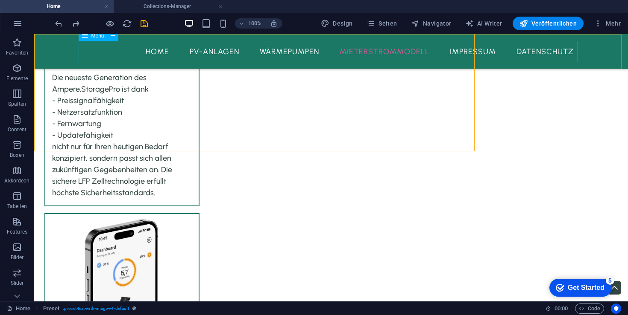
scroll to position [1731, 0]
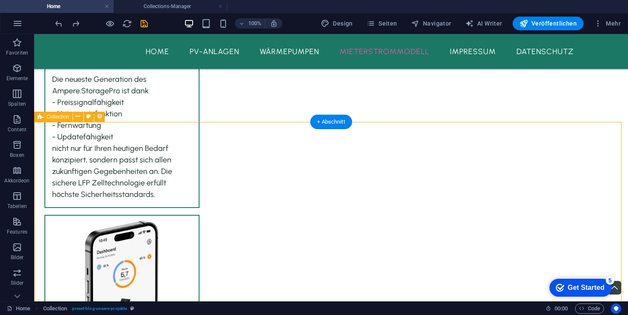
select select "68b7505741b7c707e5058e32"
select select "columns.publishing_date_DESC"
select select "columns.status"
select select "columns.publishing_date"
select select "past"
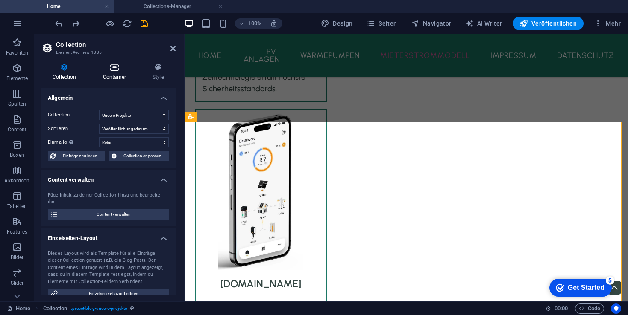
click at [121, 69] on icon at bounding box center [114, 67] width 46 height 9
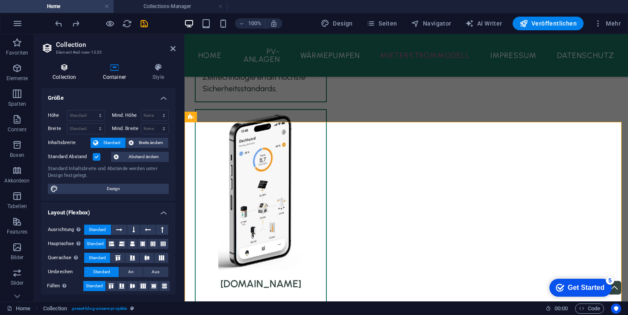
click at [65, 73] on h4 "Collection" at bounding box center [66, 72] width 50 height 18
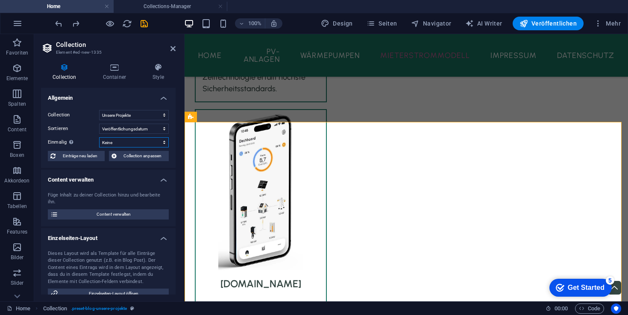
click at [121, 146] on select "Keine Name Slug Beschreibung Content Kategorie Autor Bild Veröffentlichungsdatu…" at bounding box center [134, 142] width 70 height 10
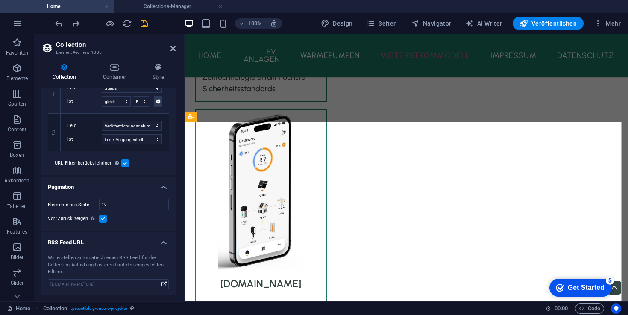
scroll to position [256, 0]
drag, startPoint x: 127, startPoint y: 206, endPoint x: 49, endPoint y: 203, distance: 77.8
click at [49, 203] on div "Elemente pro Seite 10" at bounding box center [108, 203] width 121 height 11
type input "6"
select select
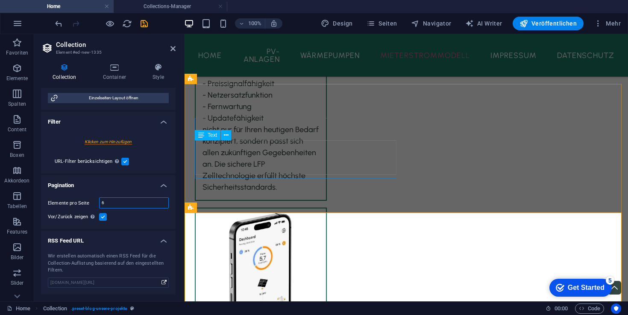
scroll to position [1650, 0]
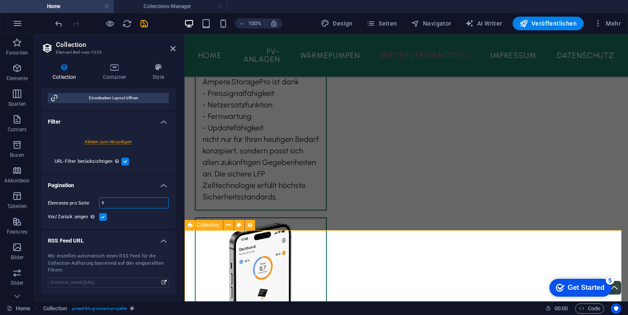
type input "6"
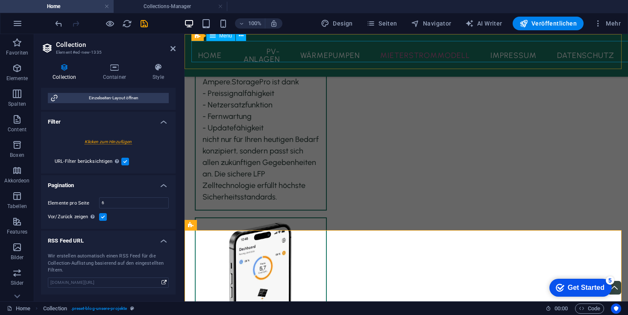
click at [330, 54] on nav "Home PV-Anlagen Wärmepumpen Mieterstrommodell Impressum Datenschutz" at bounding box center [405, 55] width 429 height 29
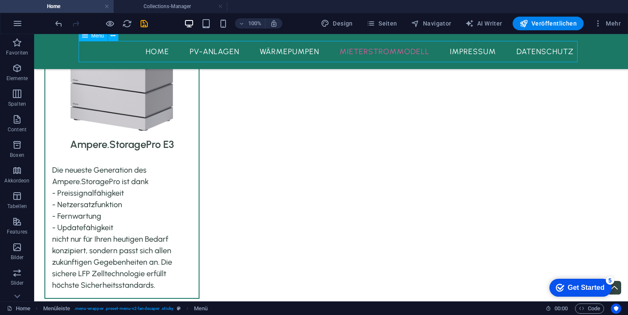
click at [314, 51] on nav "Home PV-Anlagen Wärmepumpen Mieterstrommodell Impressum Datenschutz" at bounding box center [331, 51] width 499 height 21
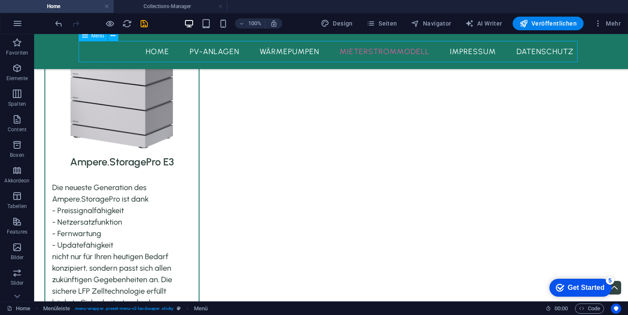
select select
select select "4"
select select
select select "5"
select select
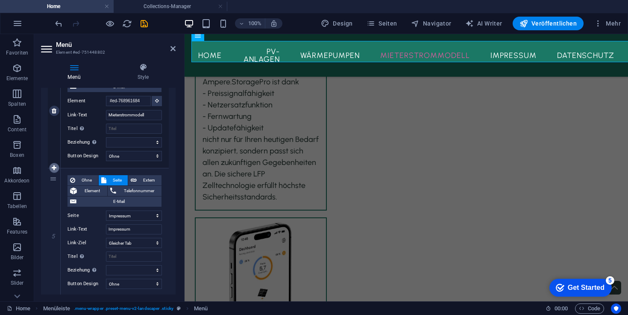
scroll to position [465, 0]
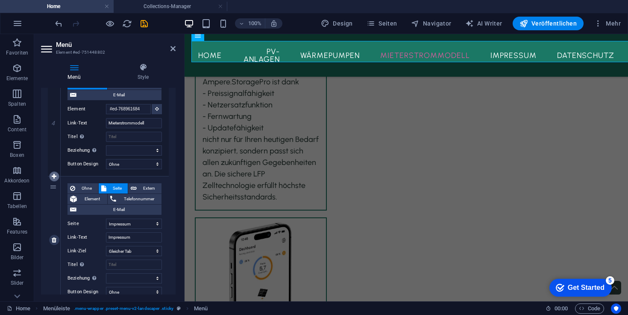
click at [53, 174] on icon at bounding box center [54, 177] width 5 height 6
select select
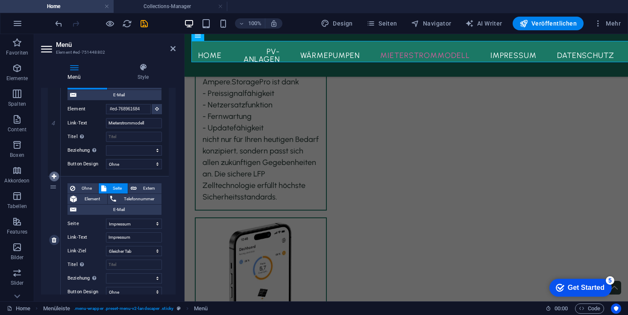
select select
select select "4"
type input "Impressum"
select select
select select "5"
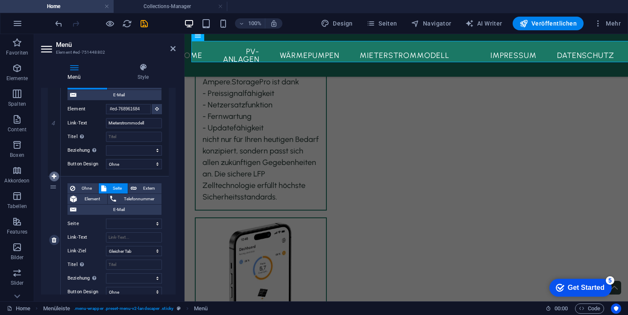
select select
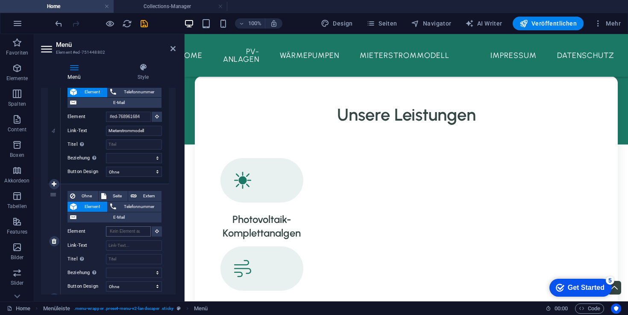
scroll to position [0, 0]
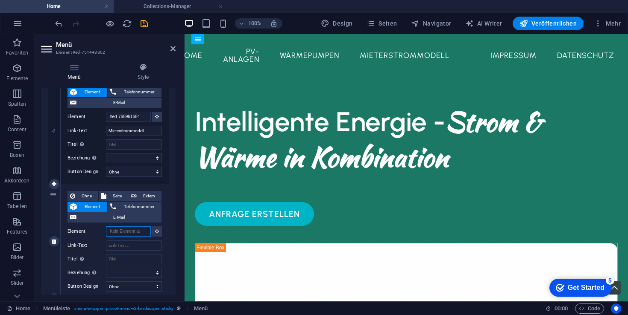
click at [126, 233] on input "Element" at bounding box center [128, 232] width 45 height 10
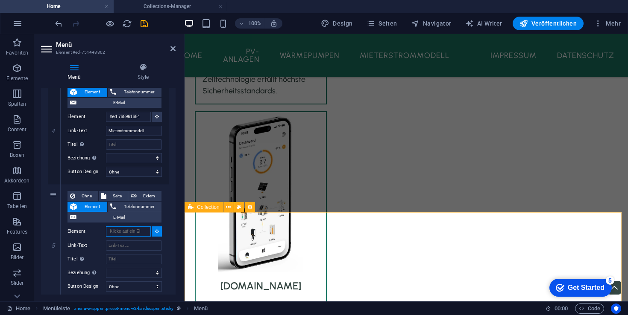
scroll to position [1757, 0]
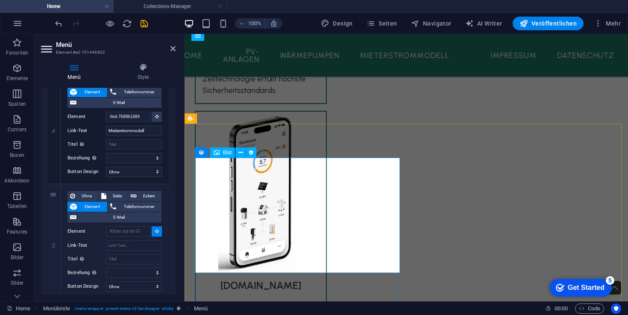
select select
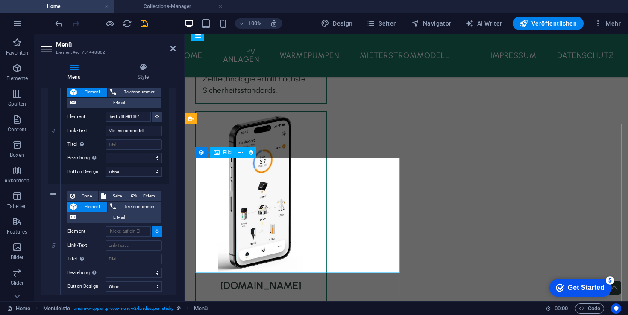
type input "#ed-new-2052"
select select
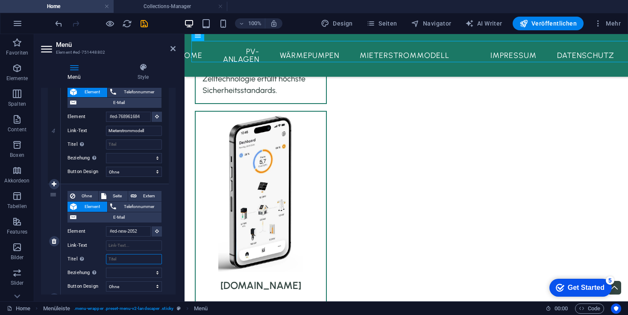
click at [122, 260] on input "Titel Zusätzliche Linkbeschreibung, sollte nicht mit dem Linktext identisch sei…" at bounding box center [134, 259] width 56 height 10
type input "Unsere"
select select
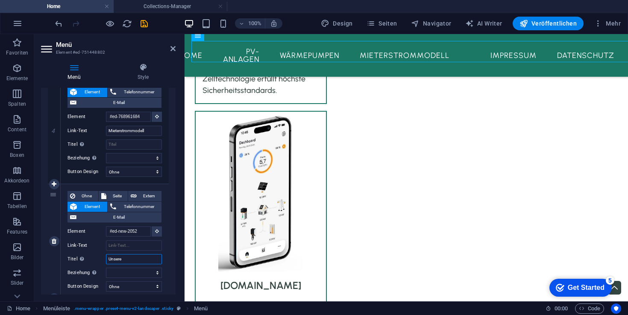
select select
type input "U"
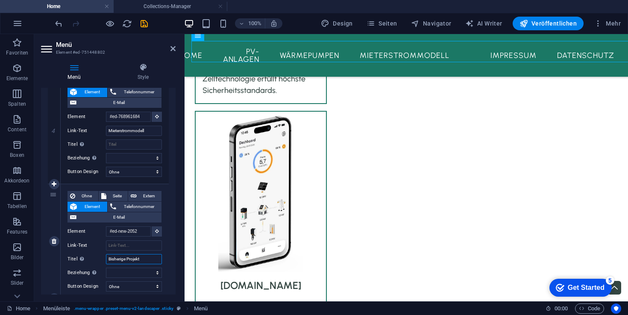
type input "Bisherige Projekte"
select select
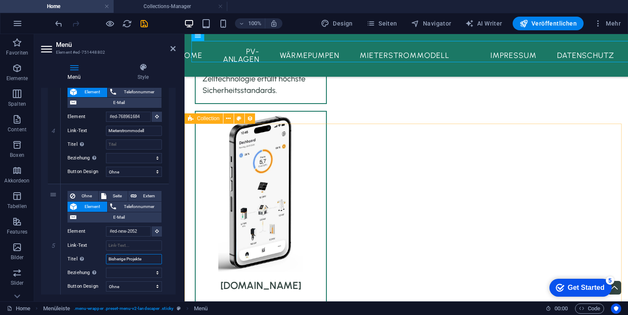
select select
click at [171, 248] on div "1 Ohne Seite Extern Element Telefonnummer E-Mail Seite Home About Us Services P…" at bounding box center [108, 133] width 134 height 857
click at [142, 256] on input "Bisherige Projekte" at bounding box center [134, 259] width 56 height 10
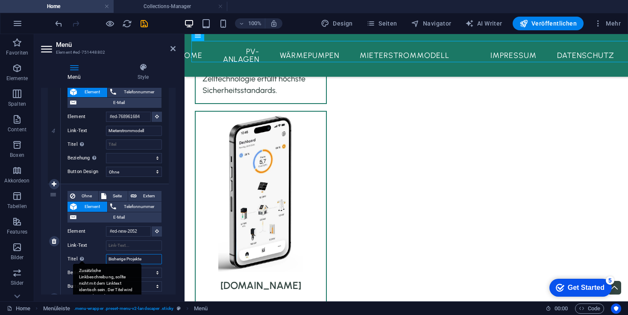
drag, startPoint x: 150, startPoint y: 257, endPoint x: 82, endPoint y: 255, distance: 67.9
click at [82, 255] on div "Titel Zusätzliche Linkbeschreibung, sollte nicht mit dem Linktext identisch sei…" at bounding box center [114, 259] width 94 height 10
type input "Pr"
select select
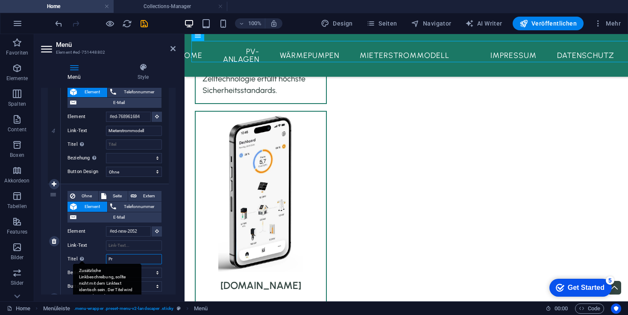
select select
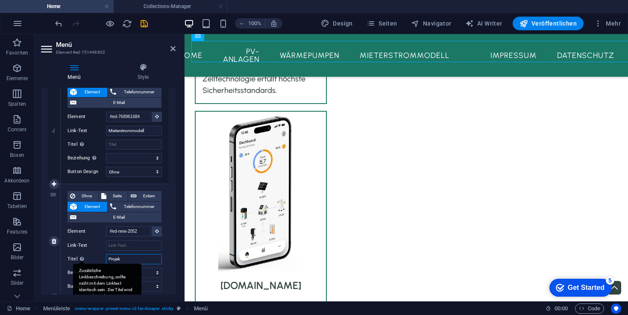
type input "Projeke"
select select
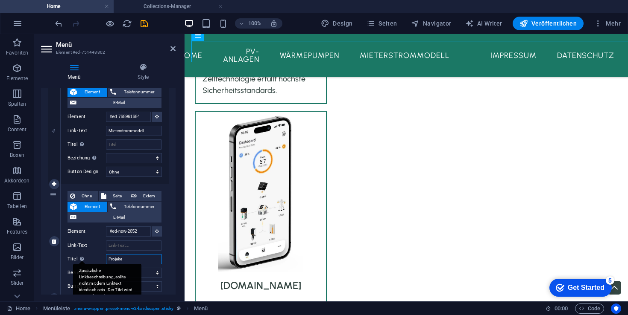
select select
type input "Projekte"
select select
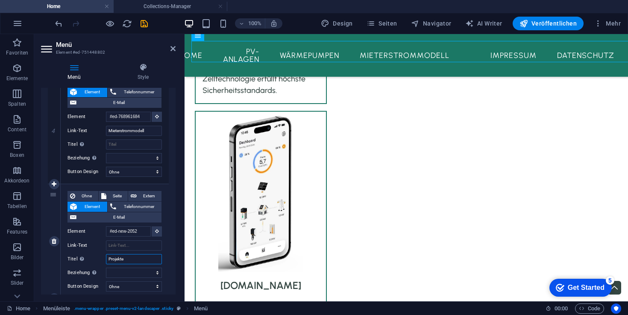
select select
click at [169, 252] on div "1 Ohne Seite Extern Element Telefonnummer E-Mail Seite Home About Us Services P…" at bounding box center [108, 133] width 134 height 857
click at [122, 247] on input "Link-Text" at bounding box center [134, 246] width 56 height 10
click at [173, 49] on icon at bounding box center [172, 48] width 5 height 7
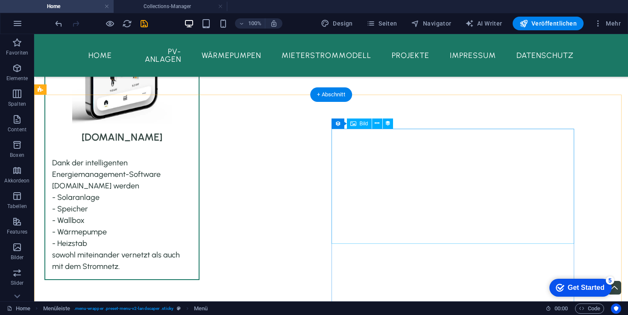
scroll to position [2152, 0]
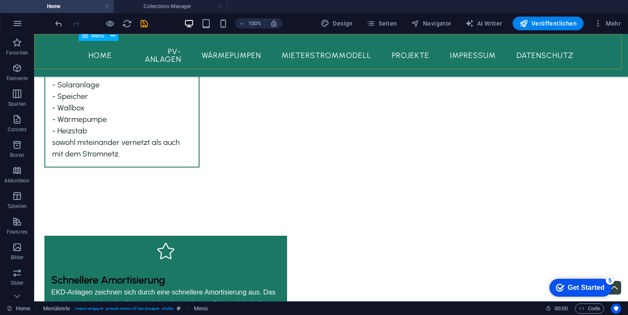
click at [403, 50] on nav "Home PV-Anlagen Wärmepumpen Mieterstrommodell Projekte Impressum Datenschutz" at bounding box center [331, 55] width 499 height 29
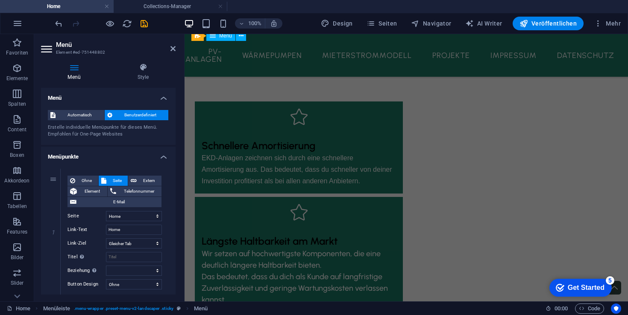
scroll to position [2191, 0]
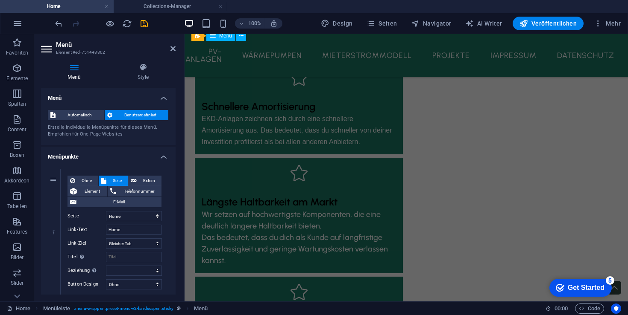
click at [403, 50] on nav "Home PV-Anlagen Wärmepumpen Mieterstrommodell Projekte Impressum Datenschutz" at bounding box center [405, 55] width 429 height 29
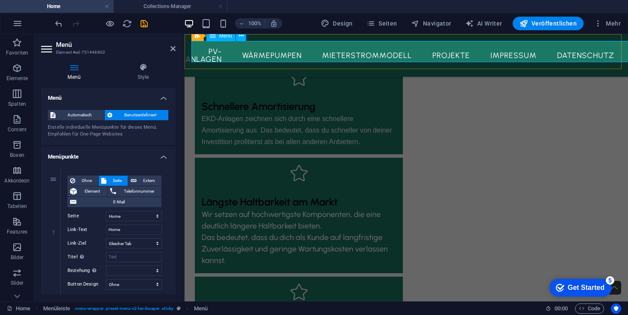
click at [421, 50] on nav "Home PV-Anlagen Wärmepumpen Mieterstrommodell Projekte Impressum Datenschutz" at bounding box center [405, 55] width 429 height 29
click at [520, 51] on nav "Home PV-Anlagen Wärmepumpen Mieterstrommodell Projekte Impressum Datenschutz" at bounding box center [405, 55] width 429 height 29
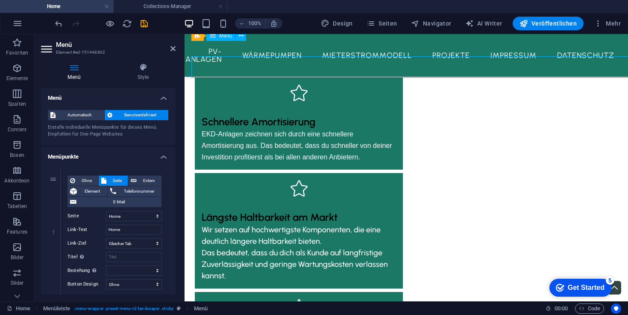
click at [520, 51] on nav "Home PV-Anlagen Wärmepumpen Mieterstrommodell Projekte Impressum Datenschutz" at bounding box center [405, 55] width 429 height 29
click at [438, 47] on nav "Home PV-Anlagen Wärmepumpen Mieterstrommodell Projekte Impressum Datenschutz" at bounding box center [405, 55] width 429 height 29
click at [437, 51] on nav "Home PV-Anlagen Wärmepumpen Mieterstrommodell Projekte Impressum Datenschutz" at bounding box center [405, 55] width 429 height 29
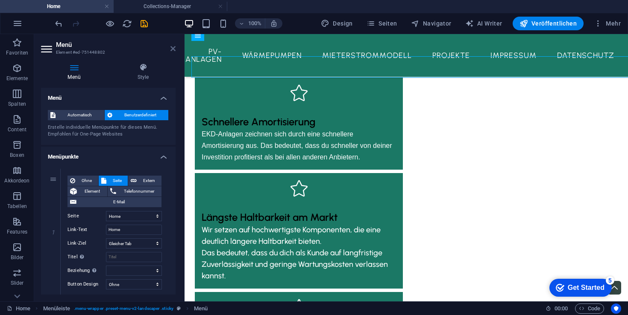
click at [172, 47] on icon at bounding box center [172, 48] width 5 height 7
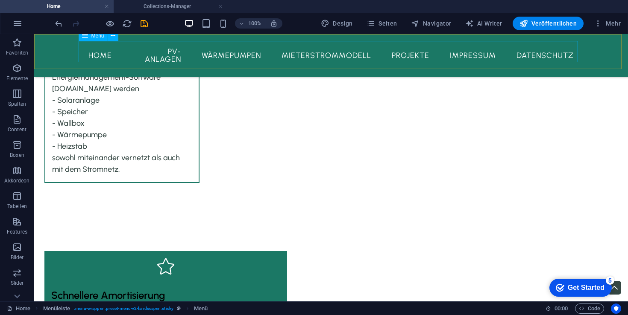
click at [310, 48] on nav "Home PV-Anlagen Wärmepumpen Mieterstrommodell Projekte Impressum Datenschutz" at bounding box center [331, 55] width 499 height 29
click at [217, 53] on nav "Home PV-Anlagen Wärmepumpen Mieterstrommodell Projekte Impressum Datenschutz" at bounding box center [331, 55] width 499 height 29
click at [460, 53] on nav "Home PV-Anlagen Wärmepumpen Mieterstrommodell Projekte Impressum Datenschutz" at bounding box center [331, 55] width 499 height 29
click at [409, 51] on nav "Home PV-Anlagen Wärmepumpen Mieterstrommodell Projekte Impressum Datenschutz" at bounding box center [331, 55] width 499 height 29
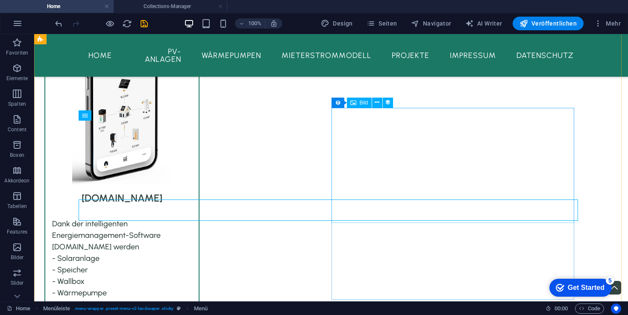
scroll to position [1978, 0]
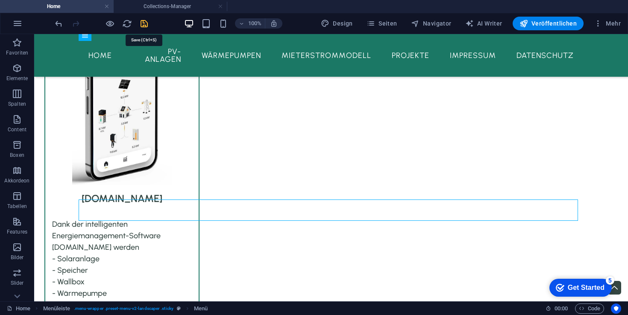
click at [146, 23] on icon "save" at bounding box center [144, 24] width 10 height 10
